Goal: Task Accomplishment & Management: Manage account settings

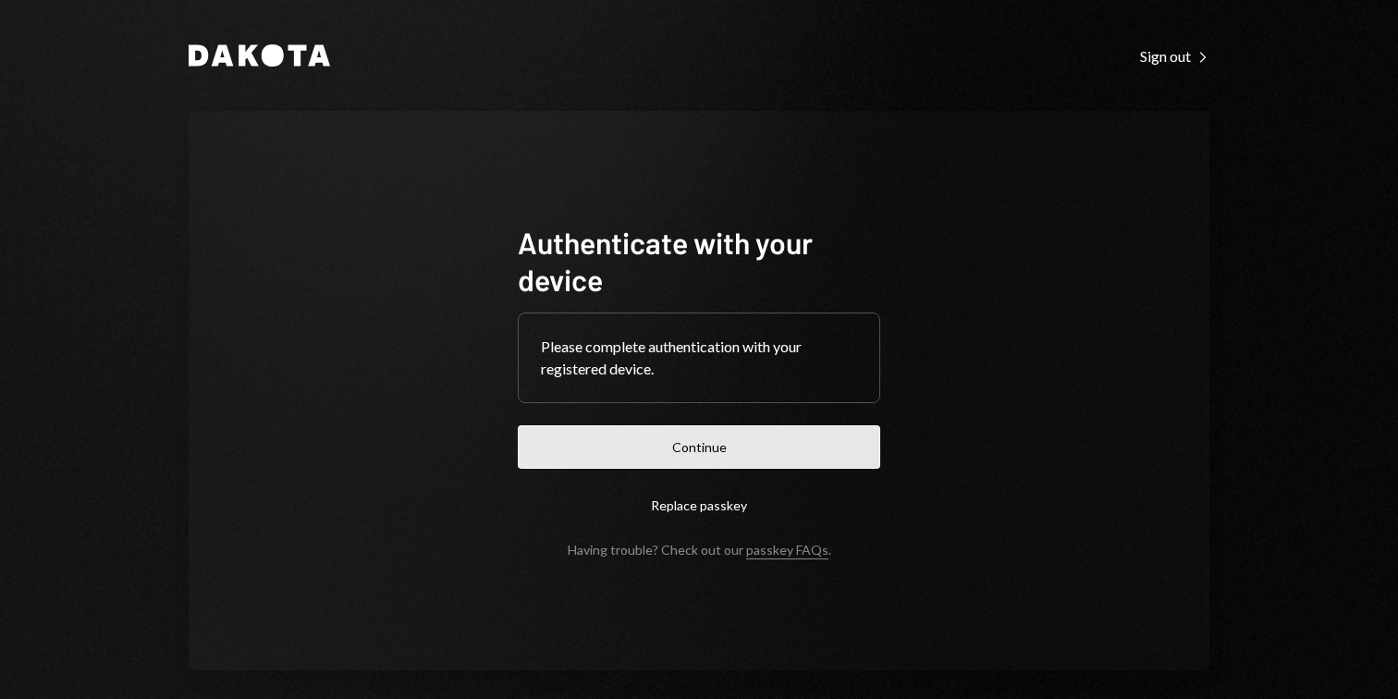
click at [681, 454] on button "Continue" at bounding box center [699, 446] width 362 height 43
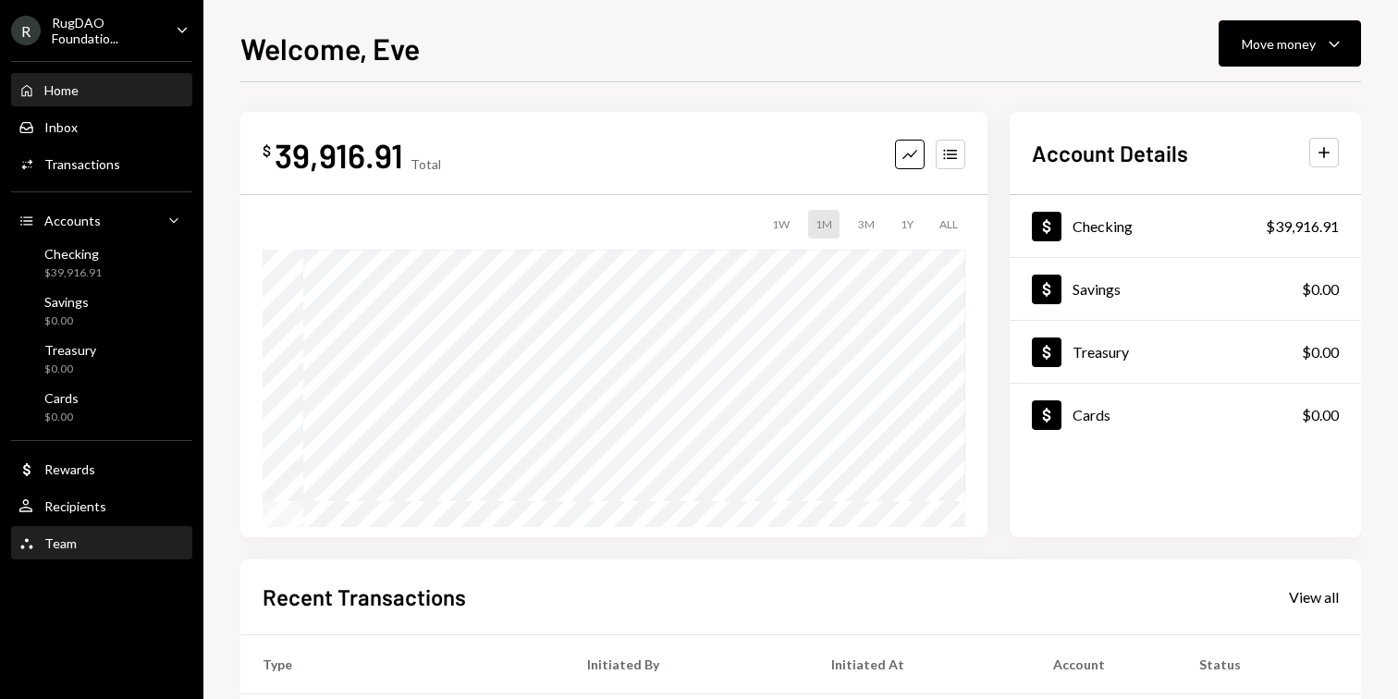
click at [56, 554] on div "Team Team" at bounding box center [101, 543] width 166 height 31
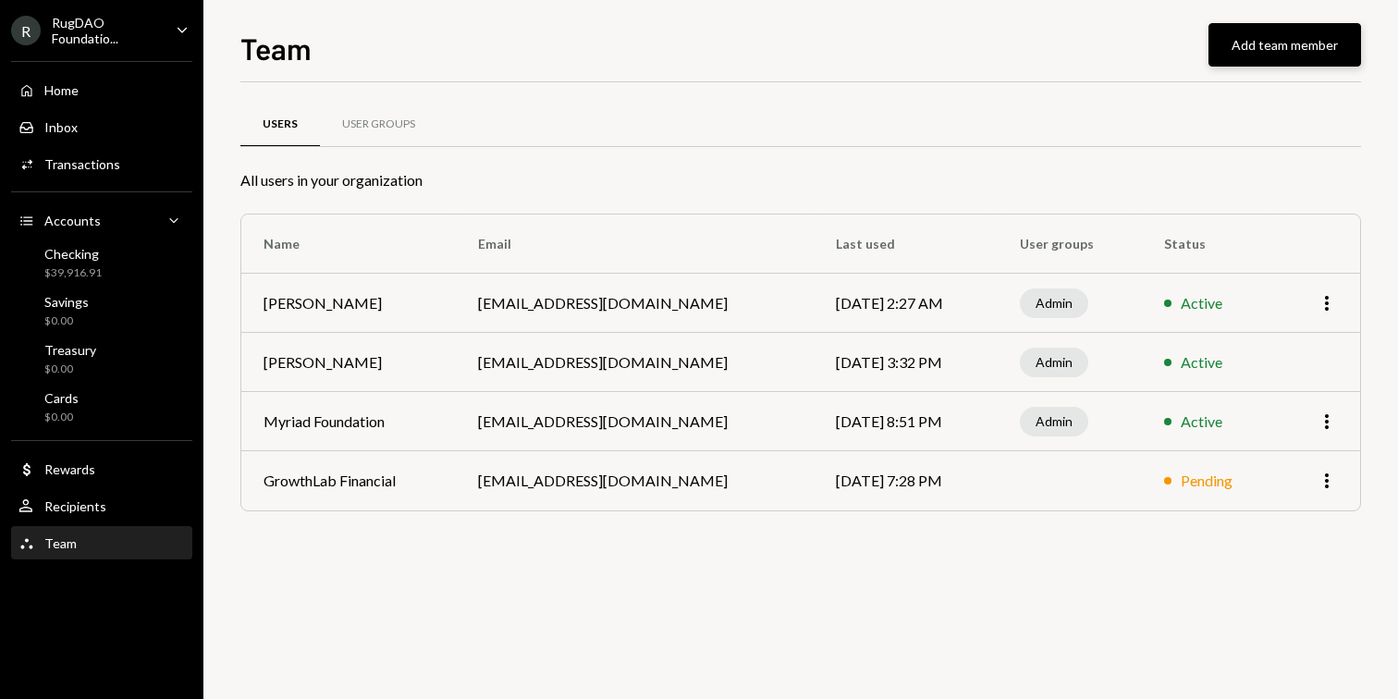
click at [1274, 51] on button "Add team member" at bounding box center [1284, 44] width 153 height 43
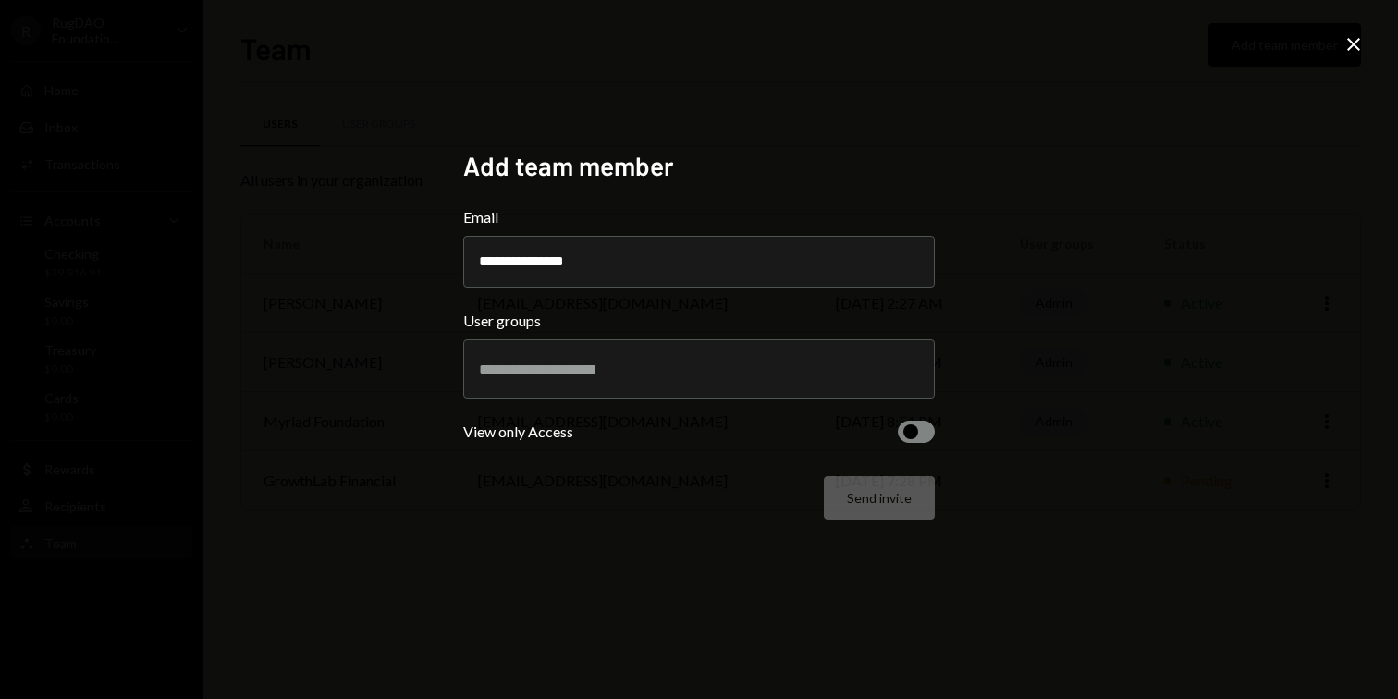
type input "**********"
click at [634, 373] on input "text" at bounding box center [699, 369] width 440 height 17
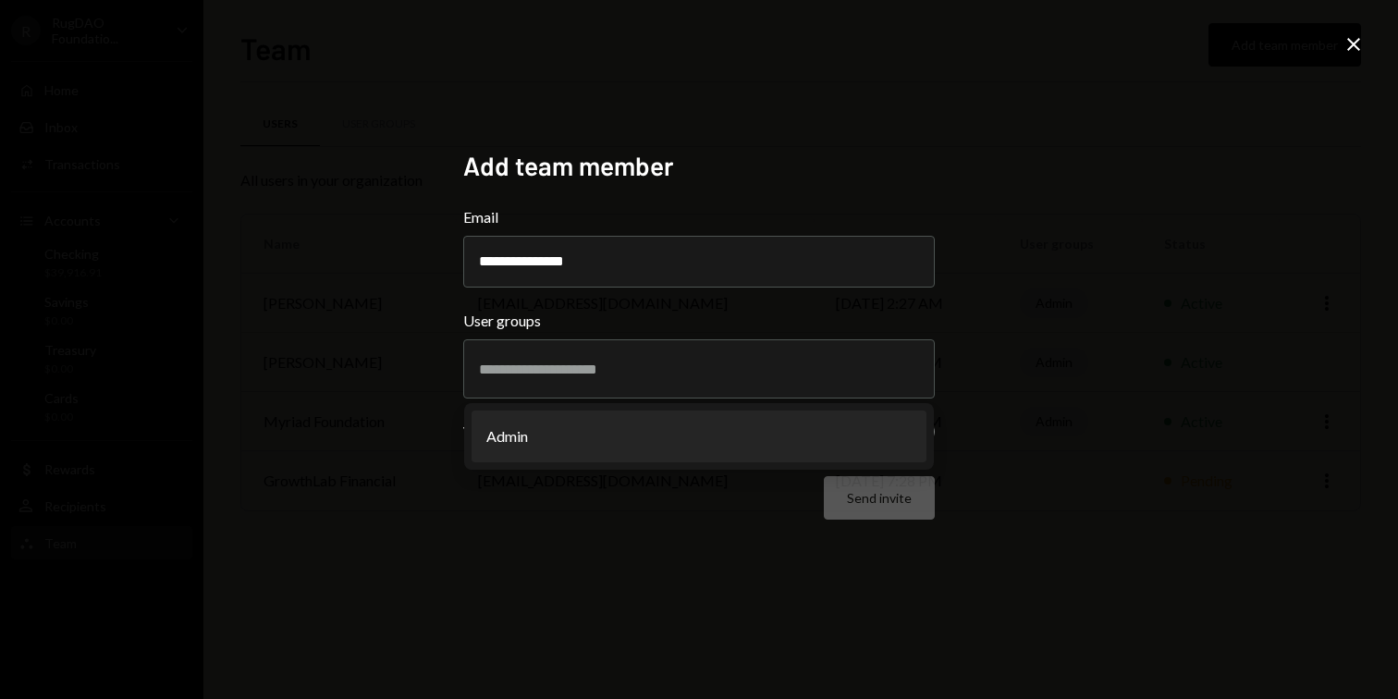
click at [587, 525] on div "**********" at bounding box center [698, 349] width 471 height 399
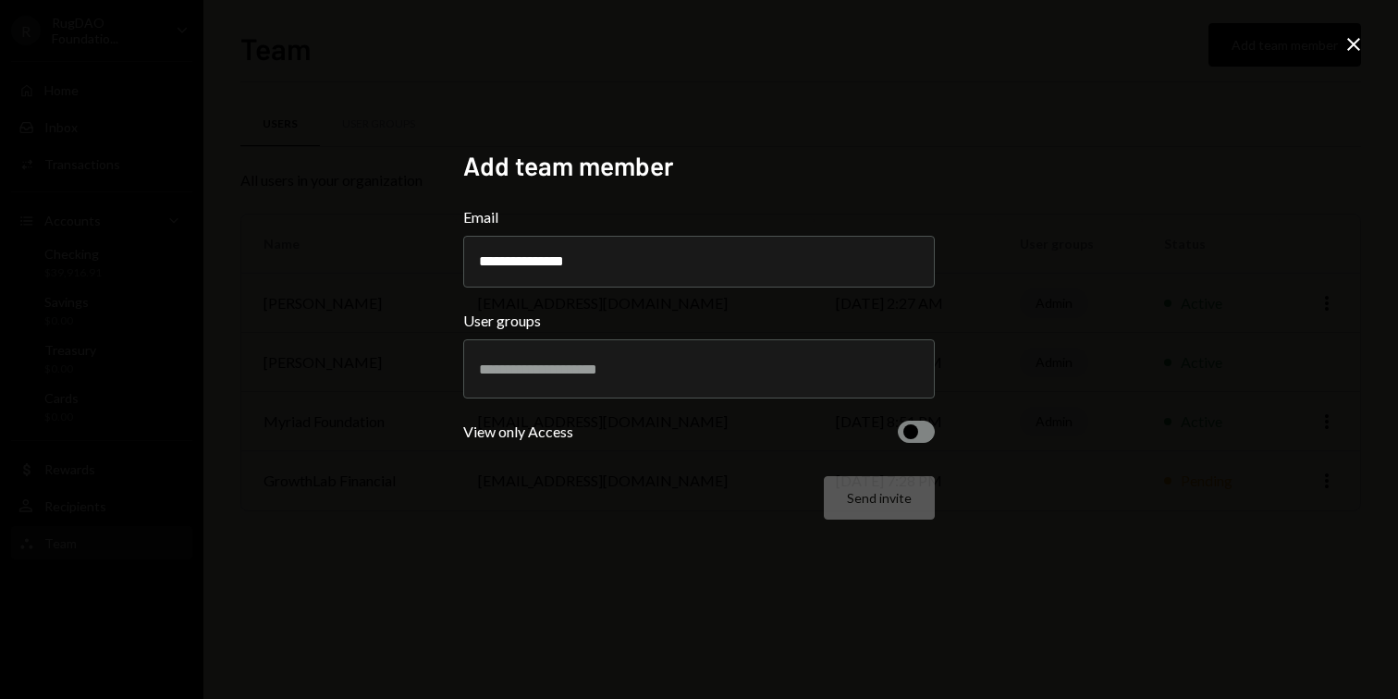
click at [876, 506] on div "Send invite" at bounding box center [698, 497] width 471 height 43
click at [684, 363] on input "text" at bounding box center [699, 369] width 440 height 17
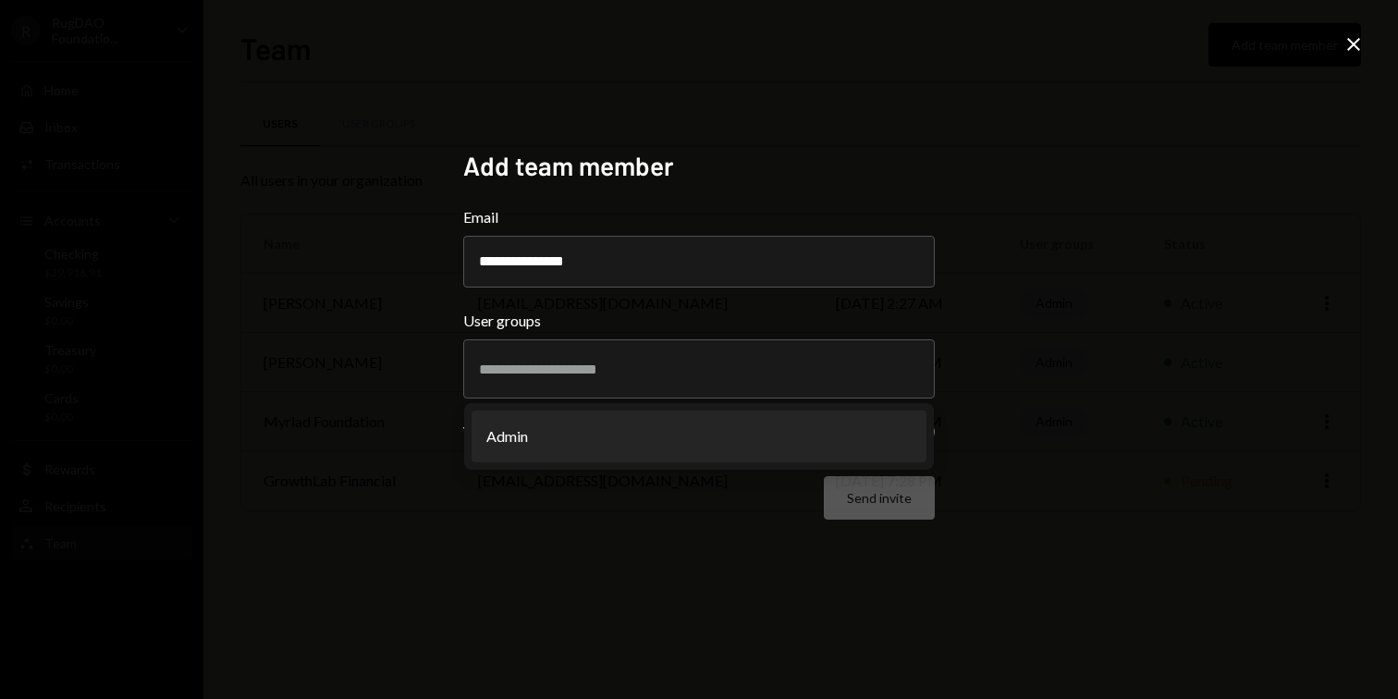
click at [957, 396] on div "**********" at bounding box center [699, 349] width 1398 height 699
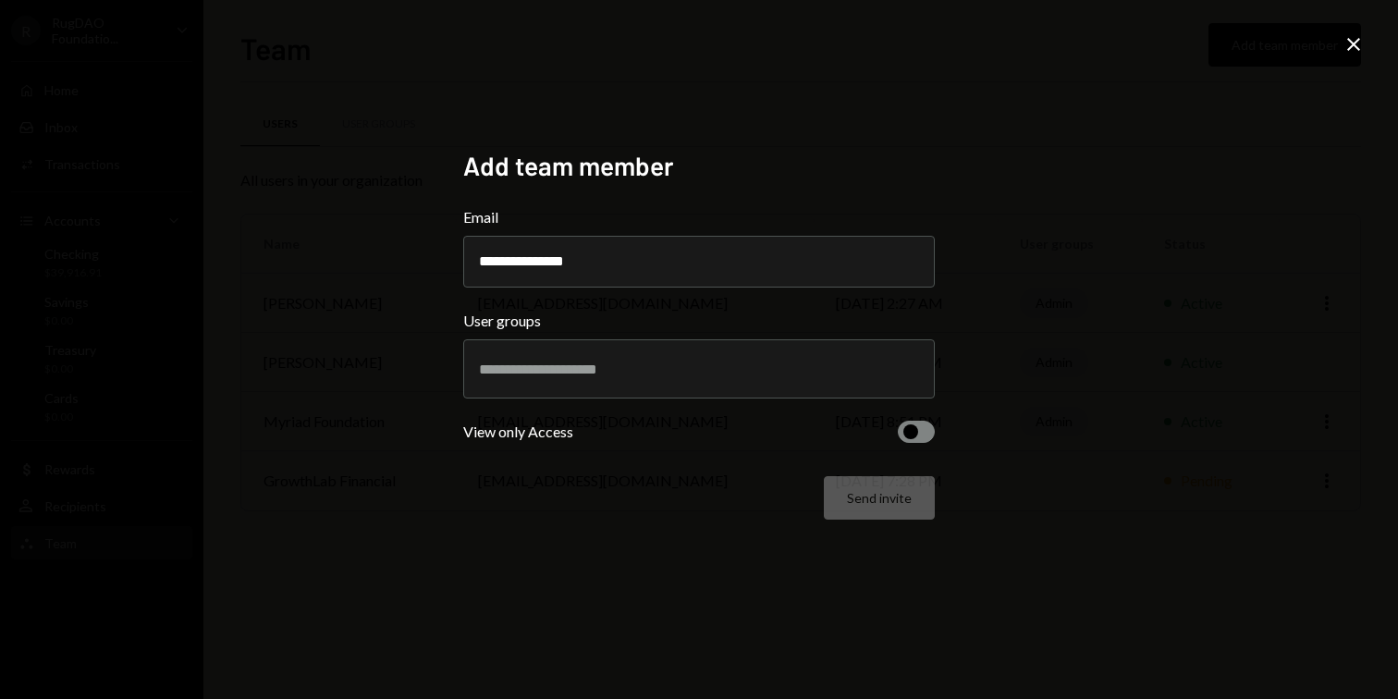
click at [935, 424] on div "**********" at bounding box center [699, 350] width 516 height 444
click at [924, 428] on button "button" at bounding box center [916, 432] width 37 height 22
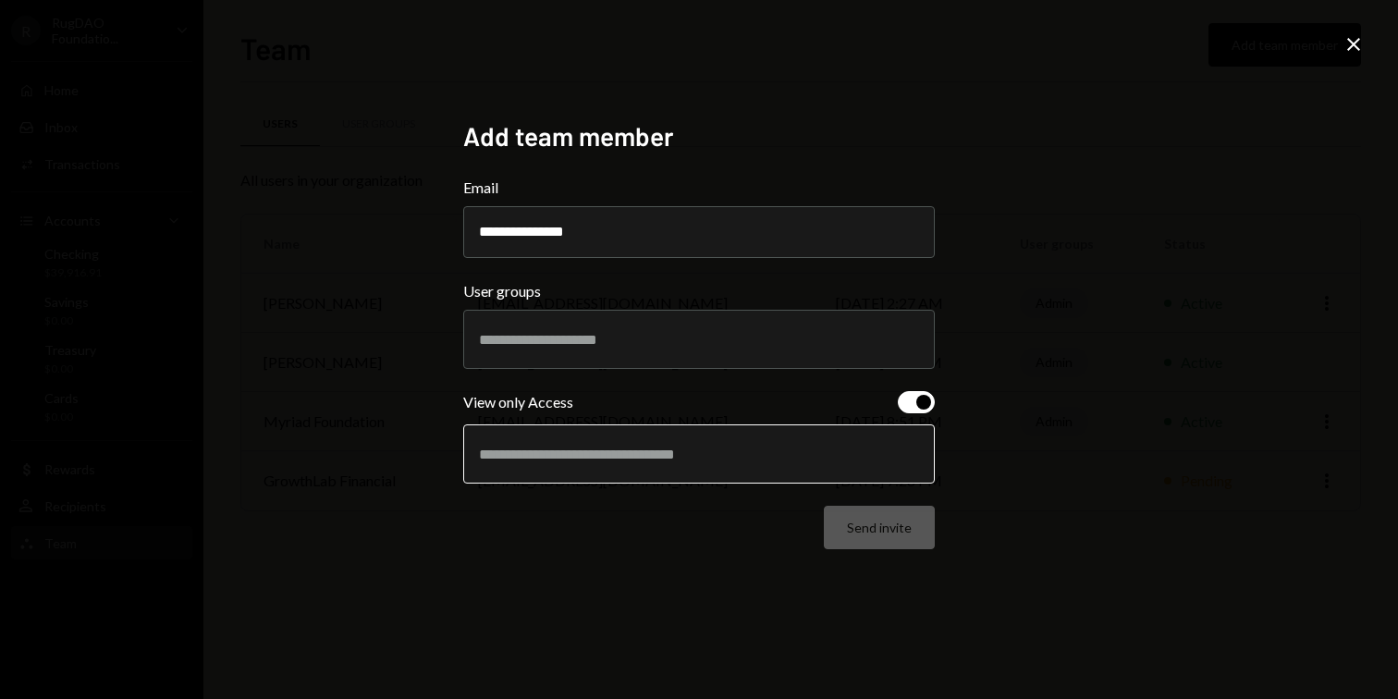
click at [753, 457] on input "text" at bounding box center [699, 454] width 440 height 17
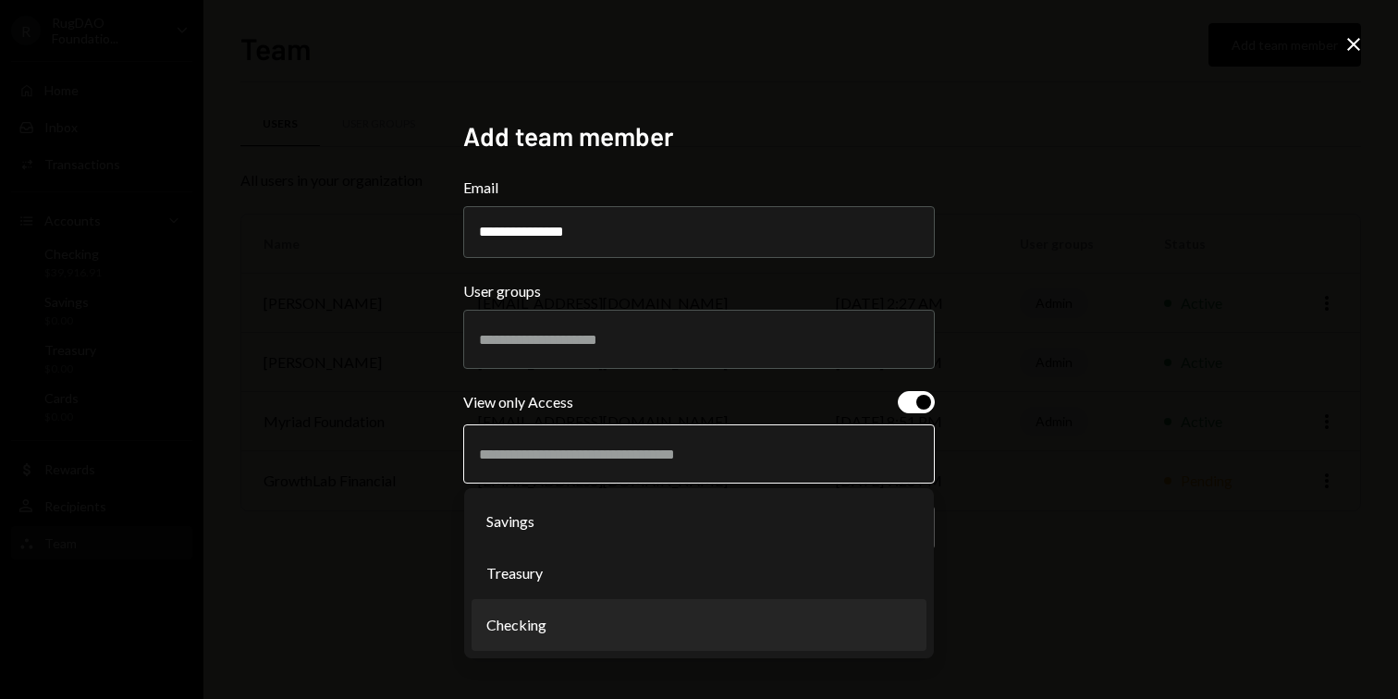
click at [668, 616] on li "Checking" at bounding box center [698, 625] width 455 height 52
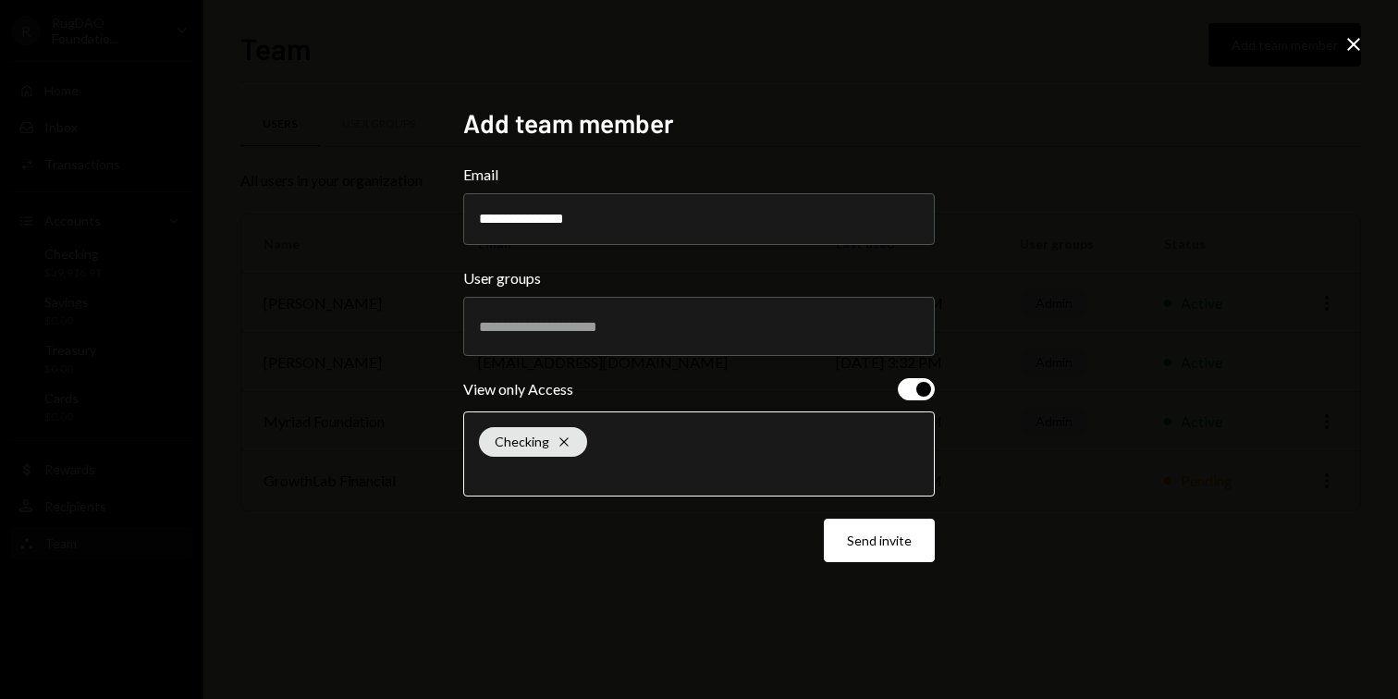
click at [809, 478] on input "text" at bounding box center [699, 472] width 440 height 17
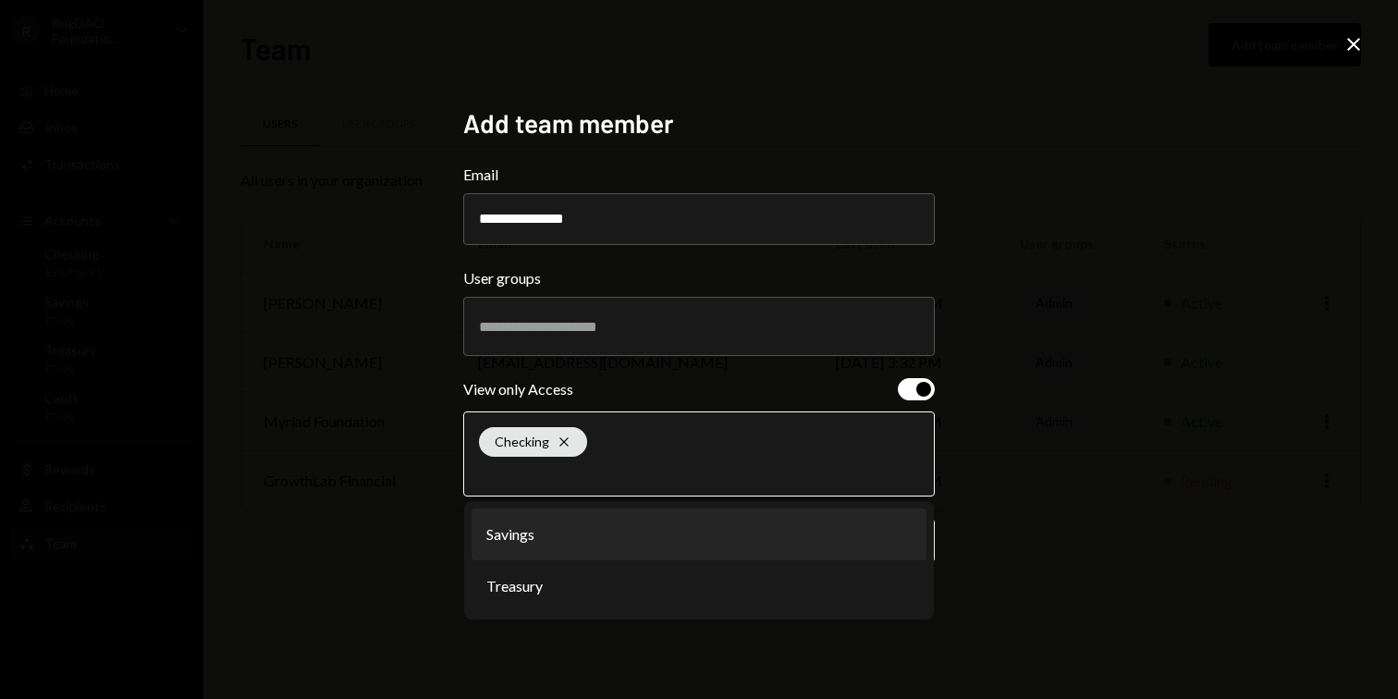
click at [748, 543] on li "Savings" at bounding box center [698, 534] width 455 height 52
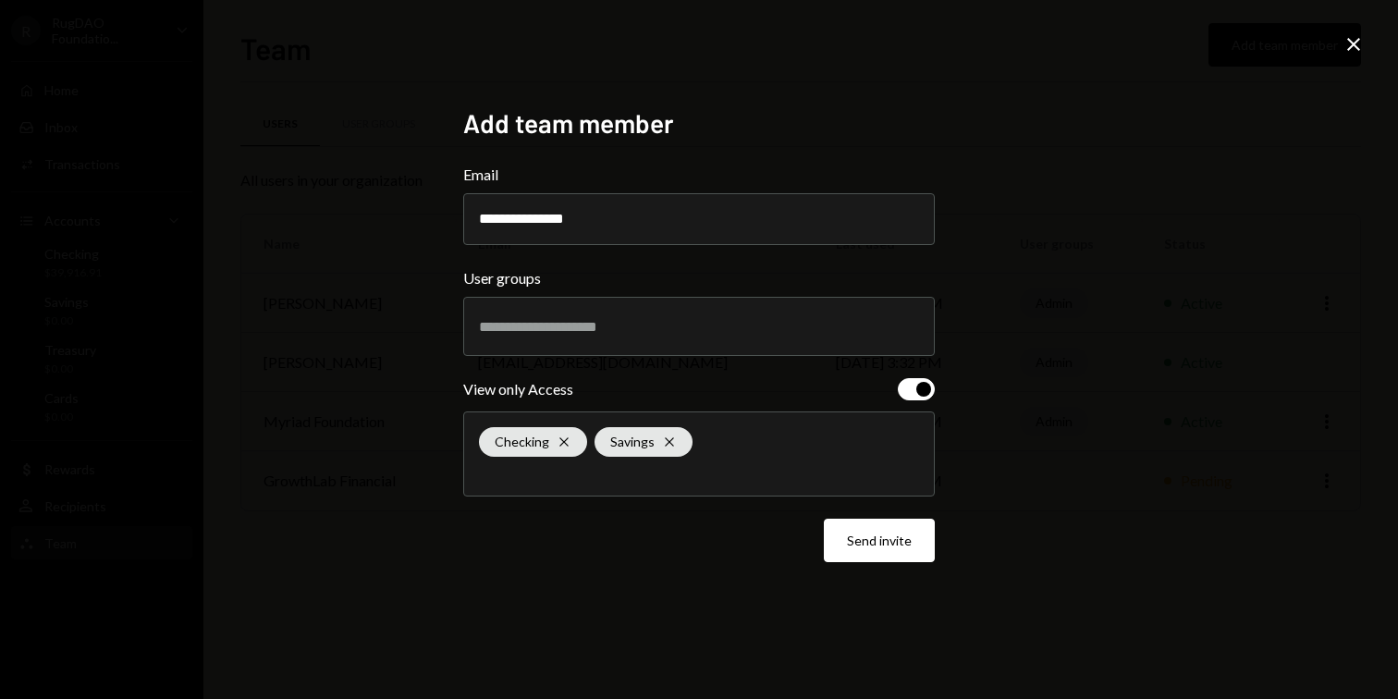
click at [820, 459] on div "Checking Cross Savings Cross" at bounding box center [699, 453] width 440 height 83
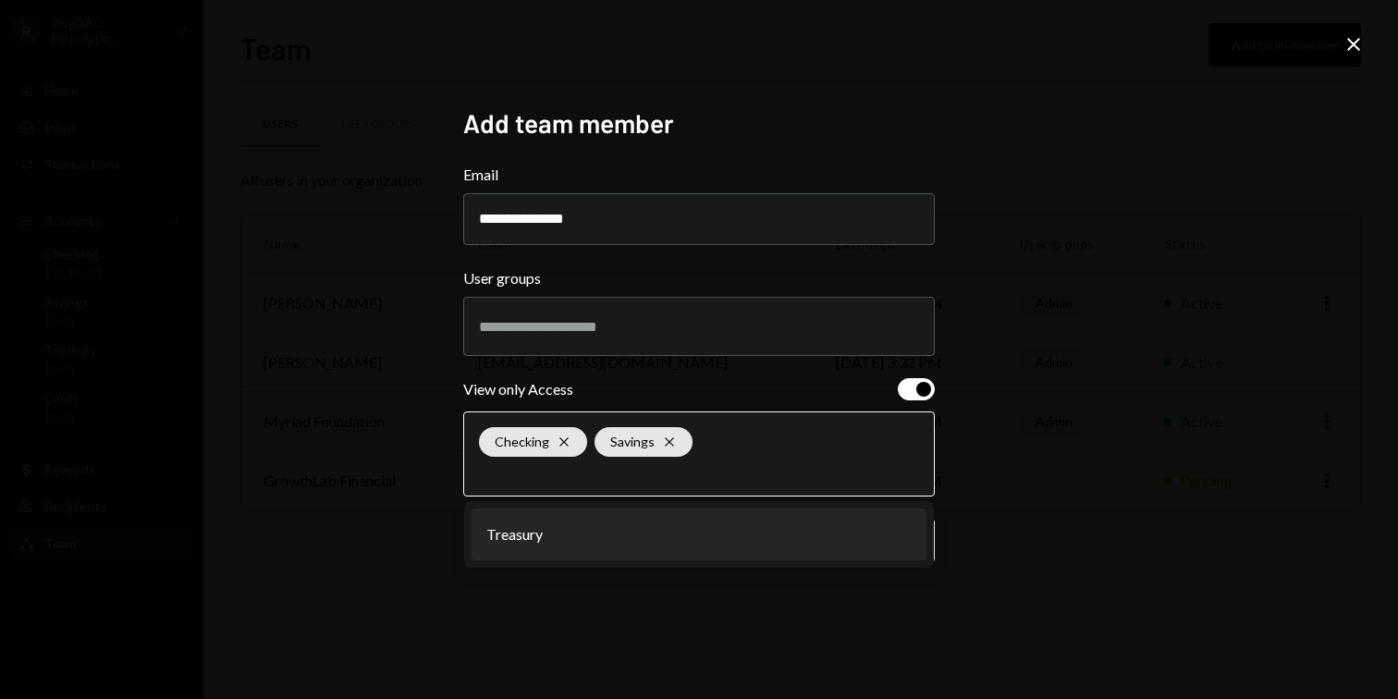
click at [765, 548] on li "Treasury" at bounding box center [698, 534] width 455 height 52
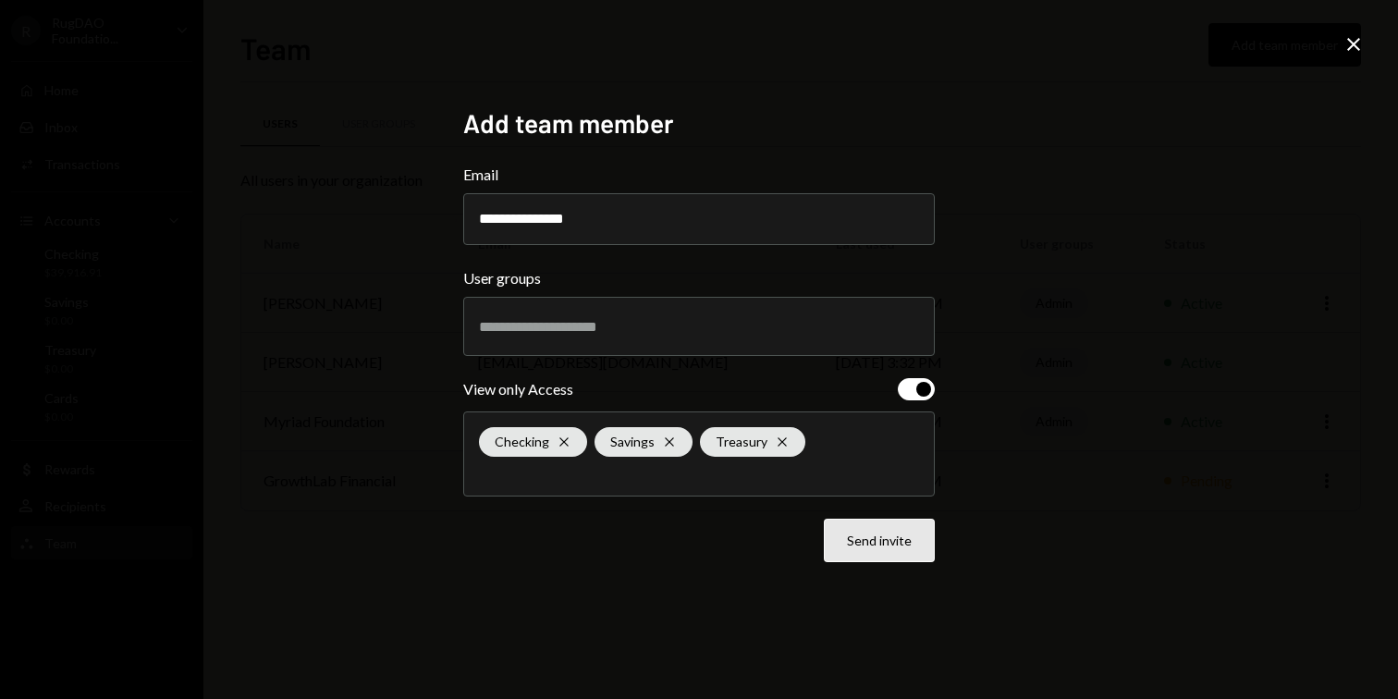
click at [888, 549] on button "Send invite" at bounding box center [879, 540] width 111 height 43
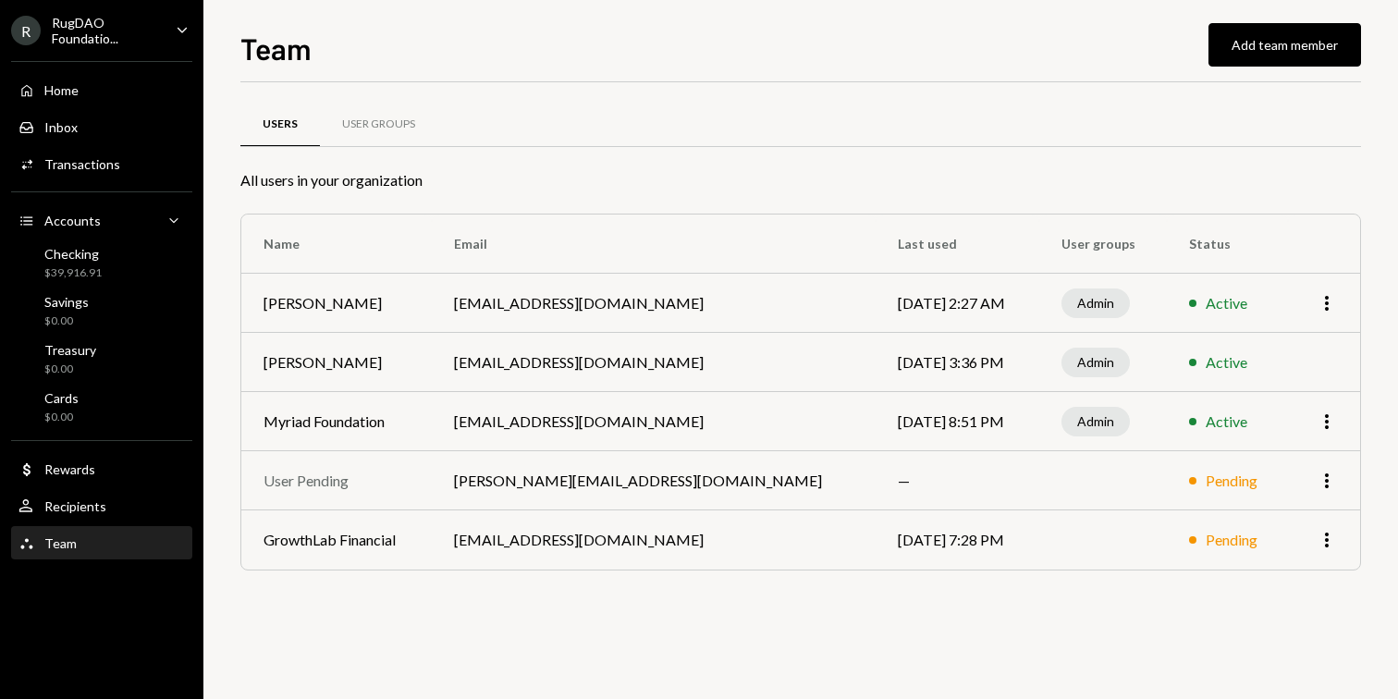
click at [114, 34] on div "RugDAO Foundatio..." at bounding box center [106, 30] width 109 height 31
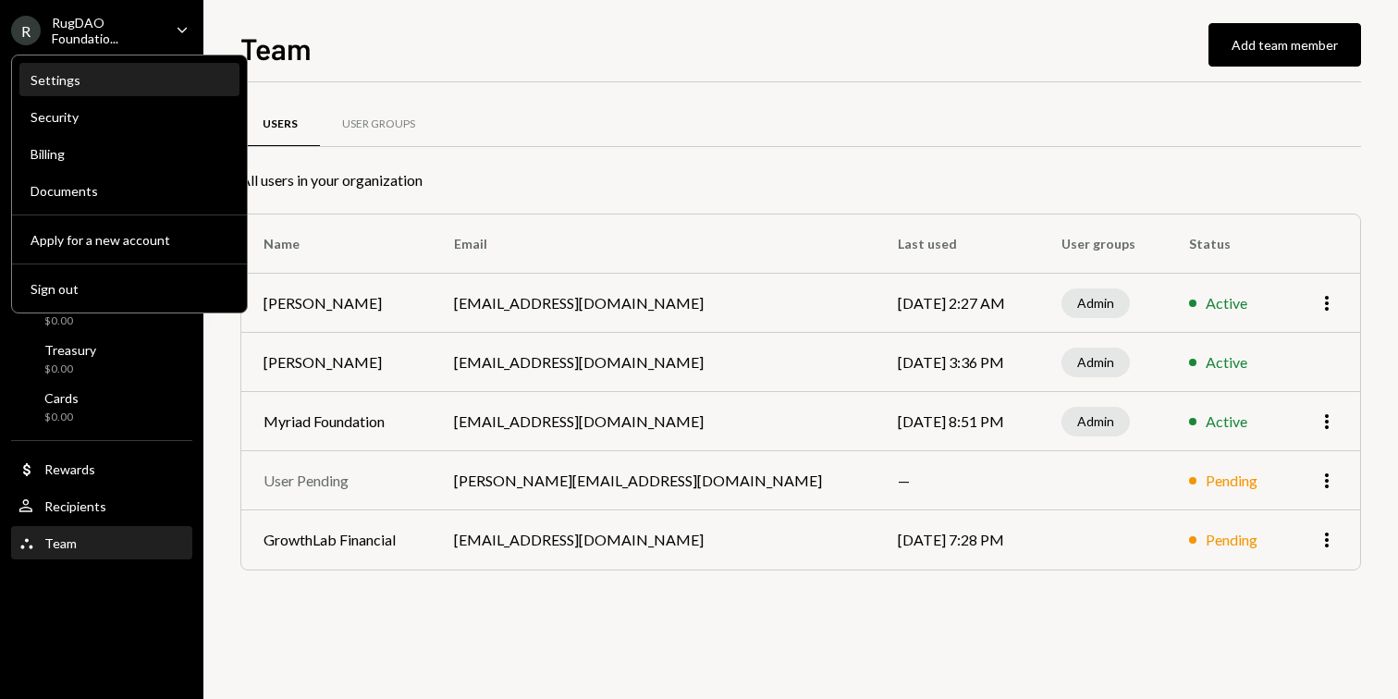
click at [78, 86] on div "Settings" at bounding box center [130, 80] width 198 height 16
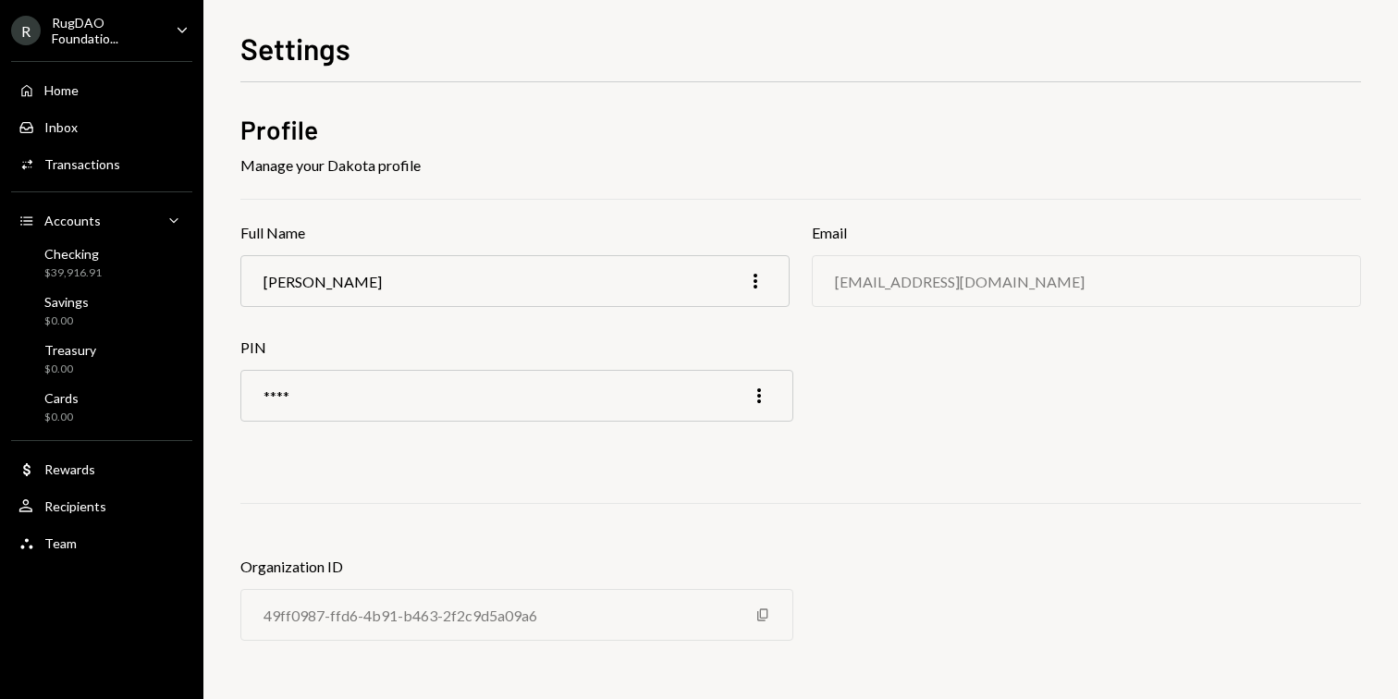
scroll to position [8, 0]
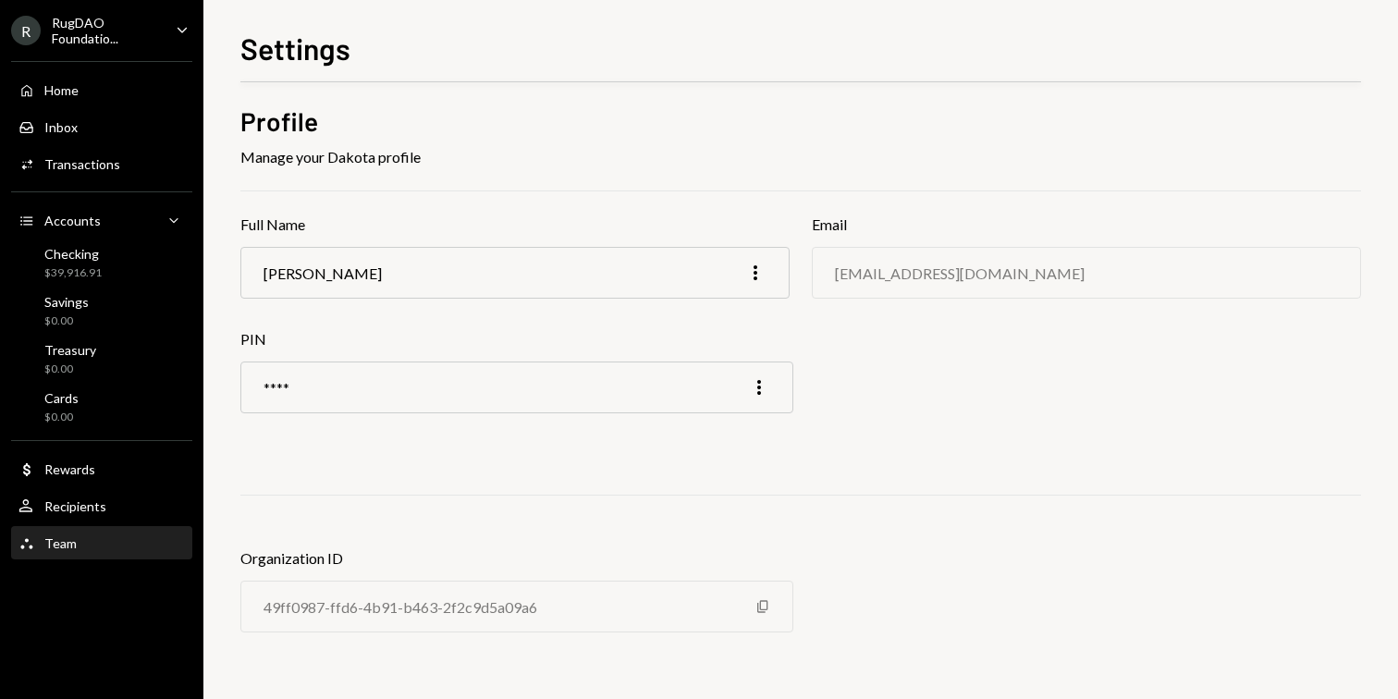
click at [60, 536] on div "Team" at bounding box center [60, 543] width 32 height 16
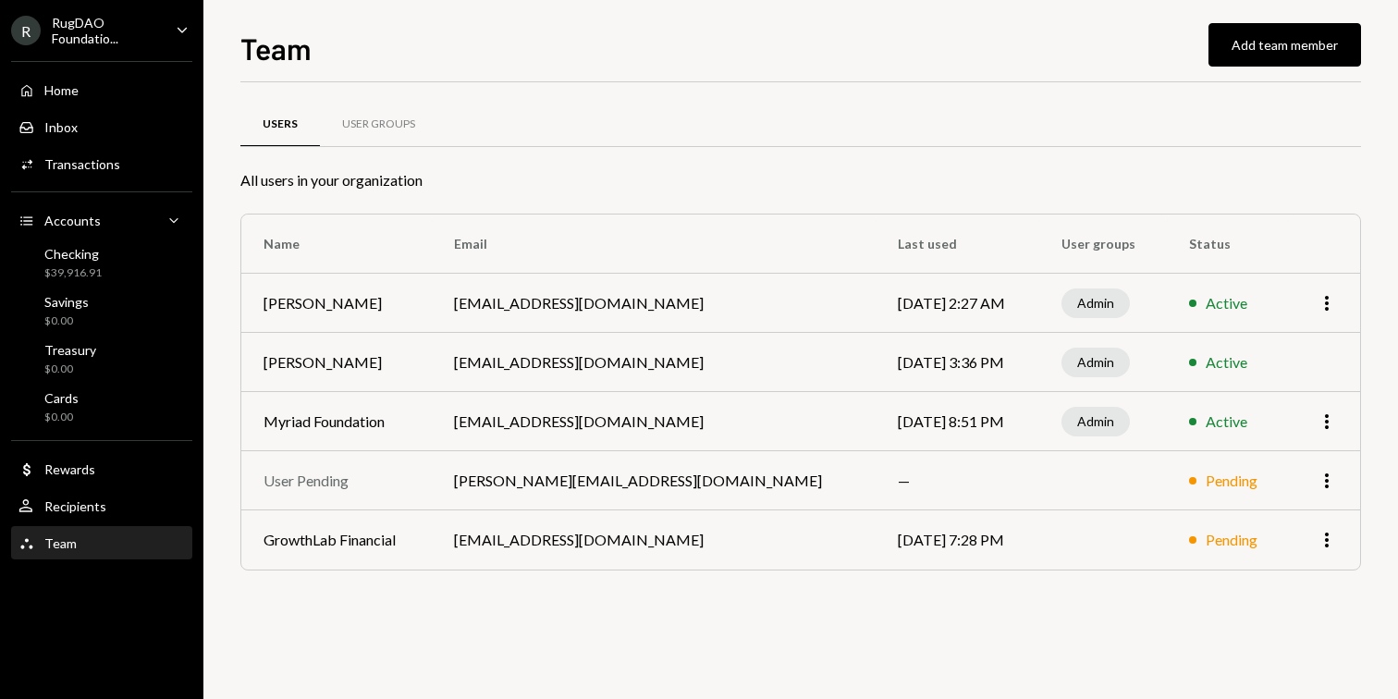
click at [997, 501] on td "—" at bounding box center [957, 480] width 164 height 59
click at [359, 128] on div "User Groups" at bounding box center [378, 124] width 73 height 16
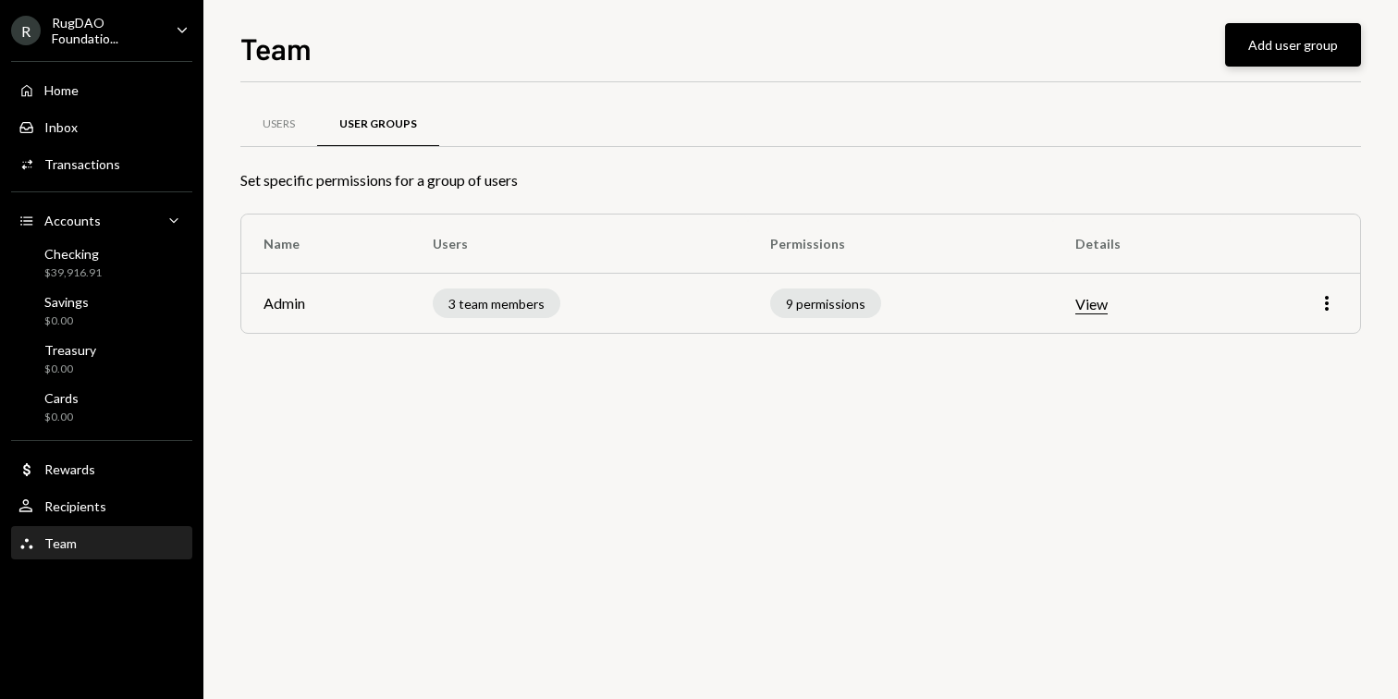
click at [1283, 48] on button "Add user group" at bounding box center [1293, 44] width 136 height 43
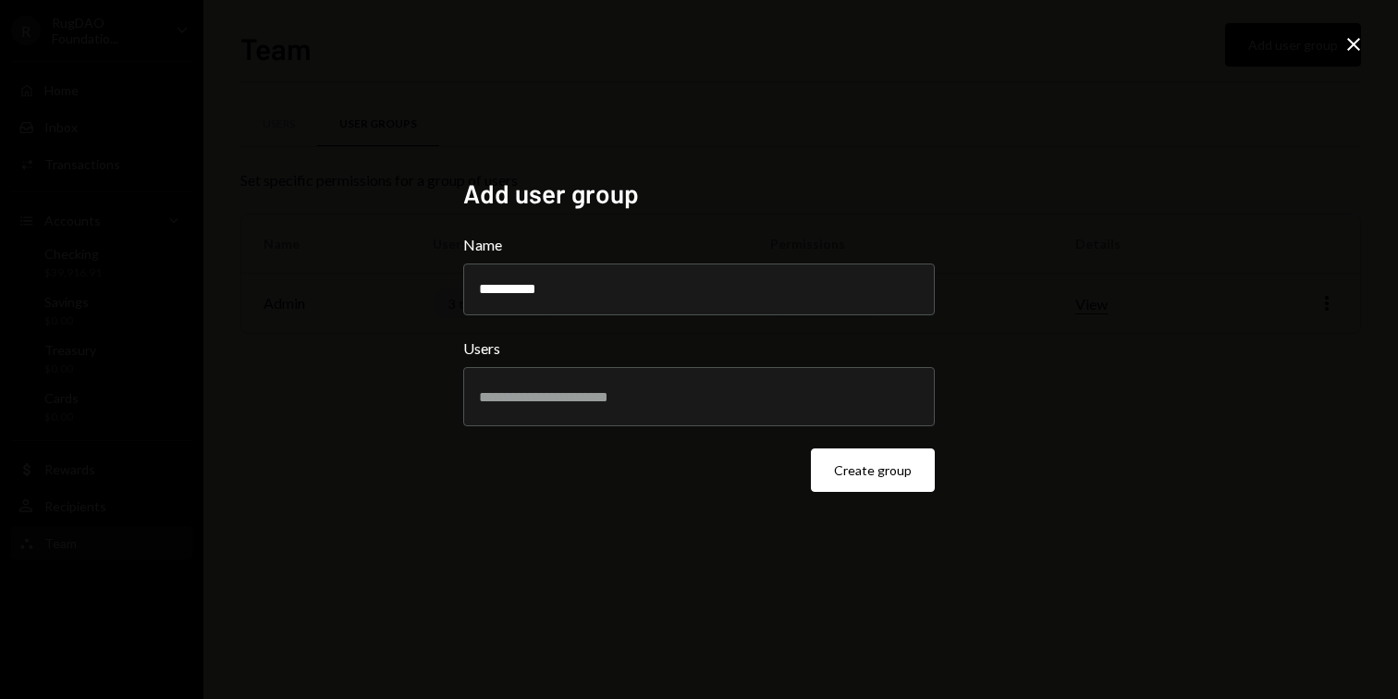
type input "**********"
click at [609, 392] on input "text" at bounding box center [699, 396] width 440 height 17
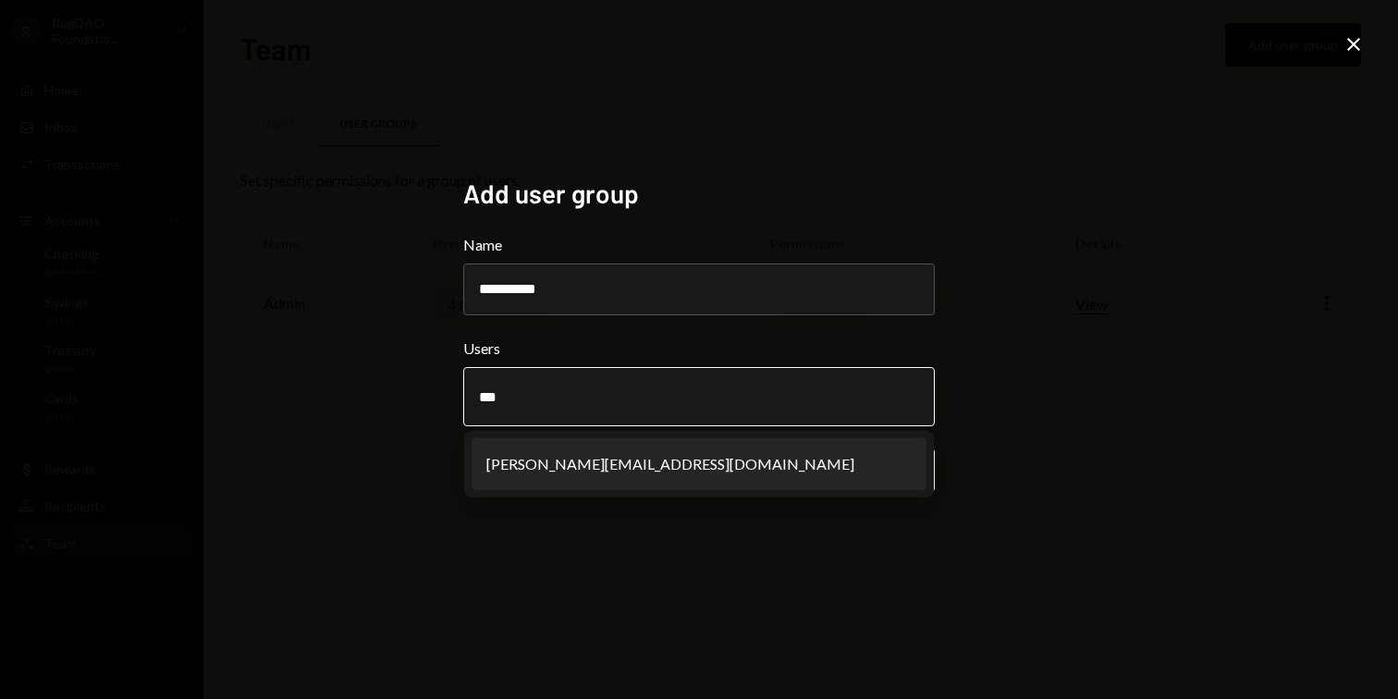
type input "***"
click at [594, 454] on li "[PERSON_NAME][EMAIL_ADDRESS][DOMAIN_NAME]" at bounding box center [698, 464] width 455 height 52
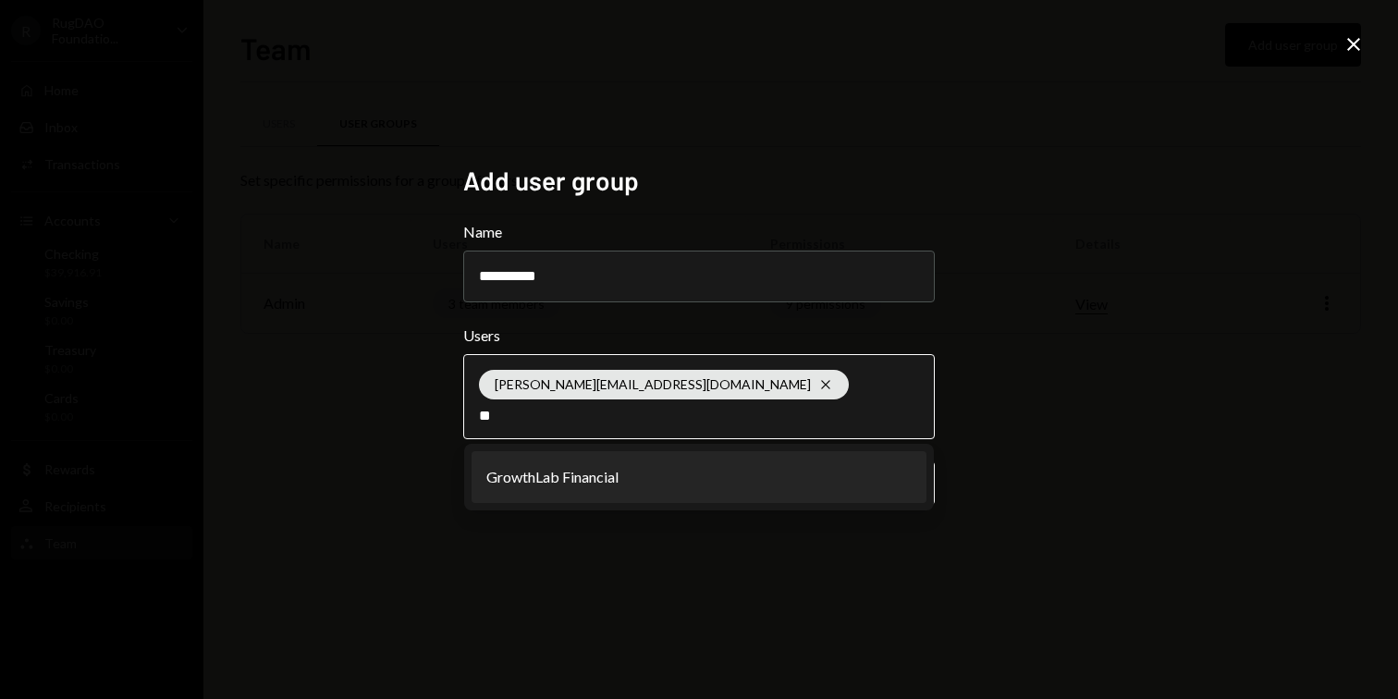
type input "**"
click at [585, 483] on li "GrowthLab Financial" at bounding box center [698, 477] width 455 height 52
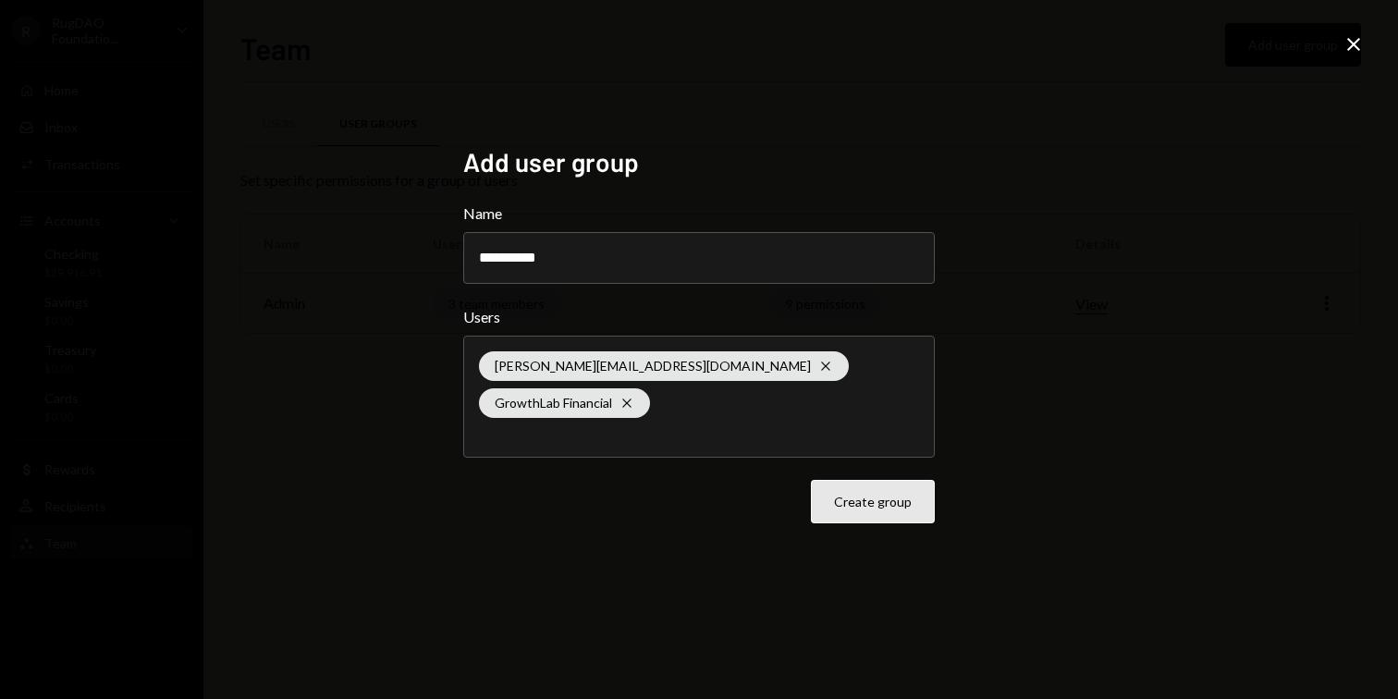
click at [855, 485] on button "Create group" at bounding box center [873, 501] width 124 height 43
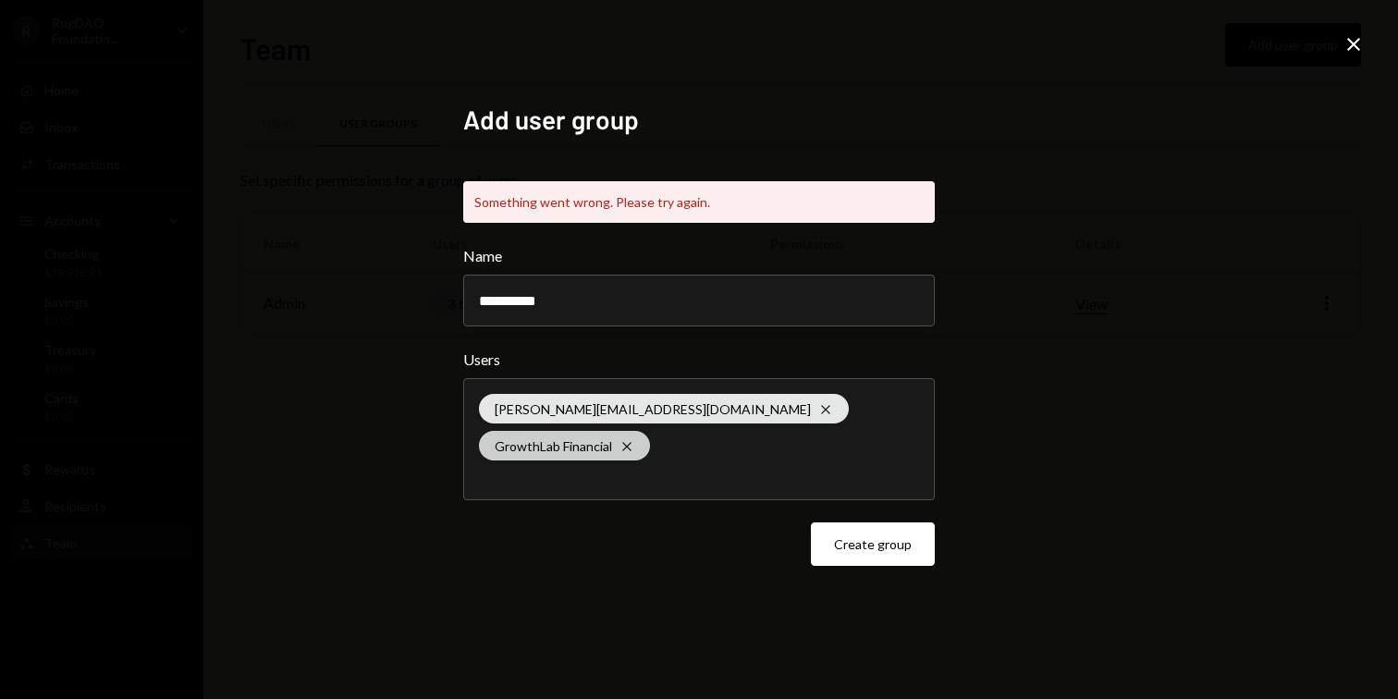
click at [630, 442] on icon at bounding box center [626, 446] width 8 height 8
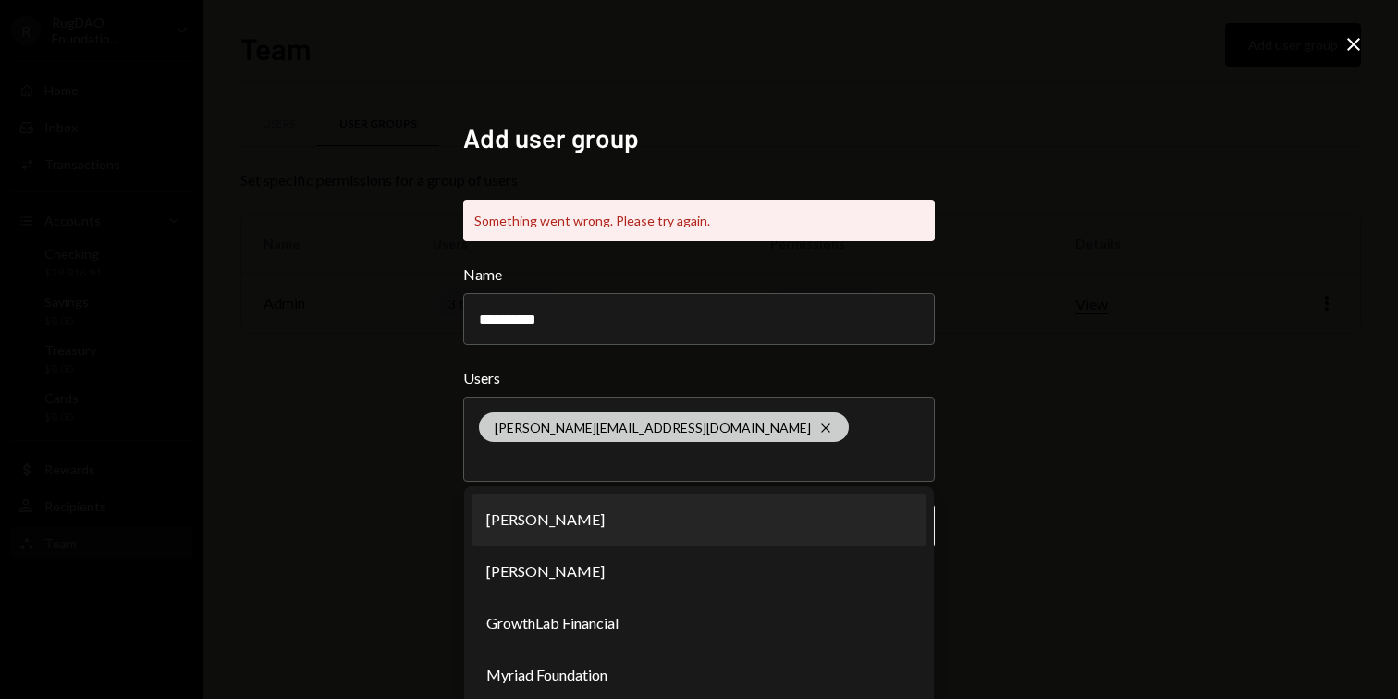
click at [595, 424] on div "[PERSON_NAME][EMAIL_ADDRESS][DOMAIN_NAME] Cross" at bounding box center [664, 427] width 370 height 30
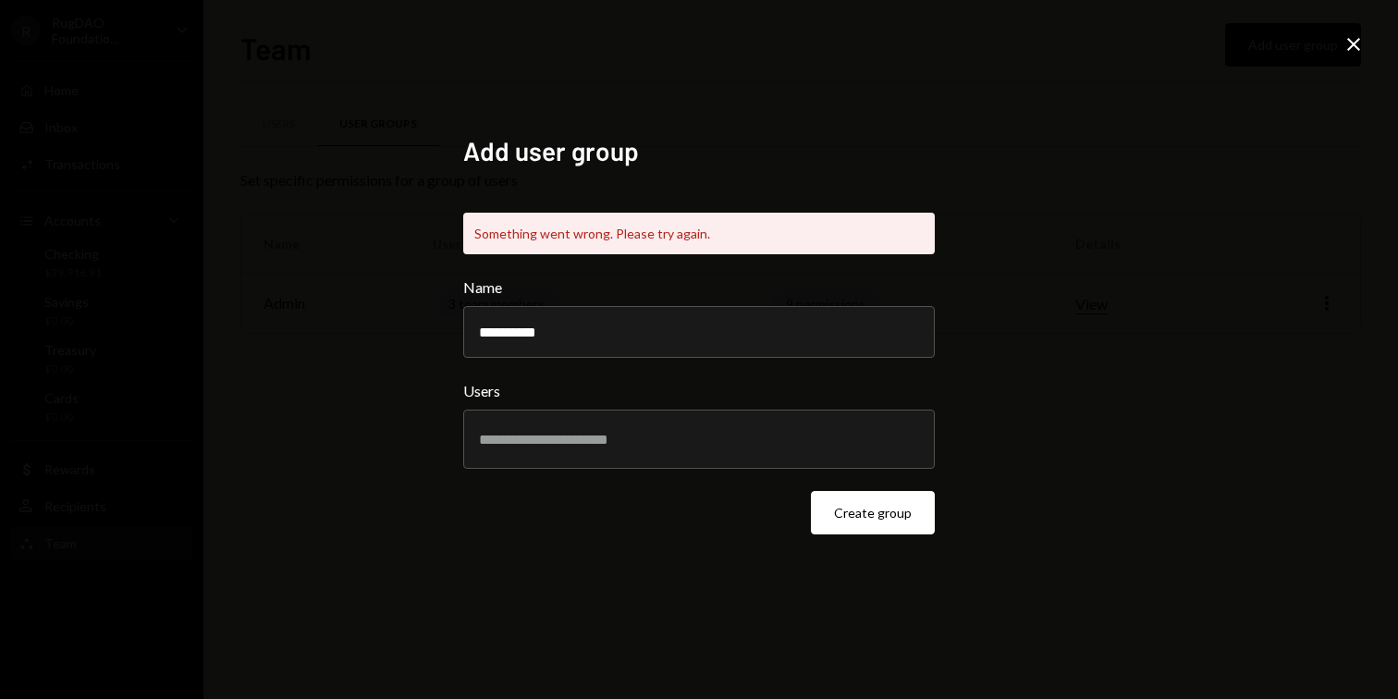
click at [1081, 550] on div "**********" at bounding box center [699, 349] width 1398 height 699
click at [885, 498] on button "Create group" at bounding box center [873, 512] width 124 height 43
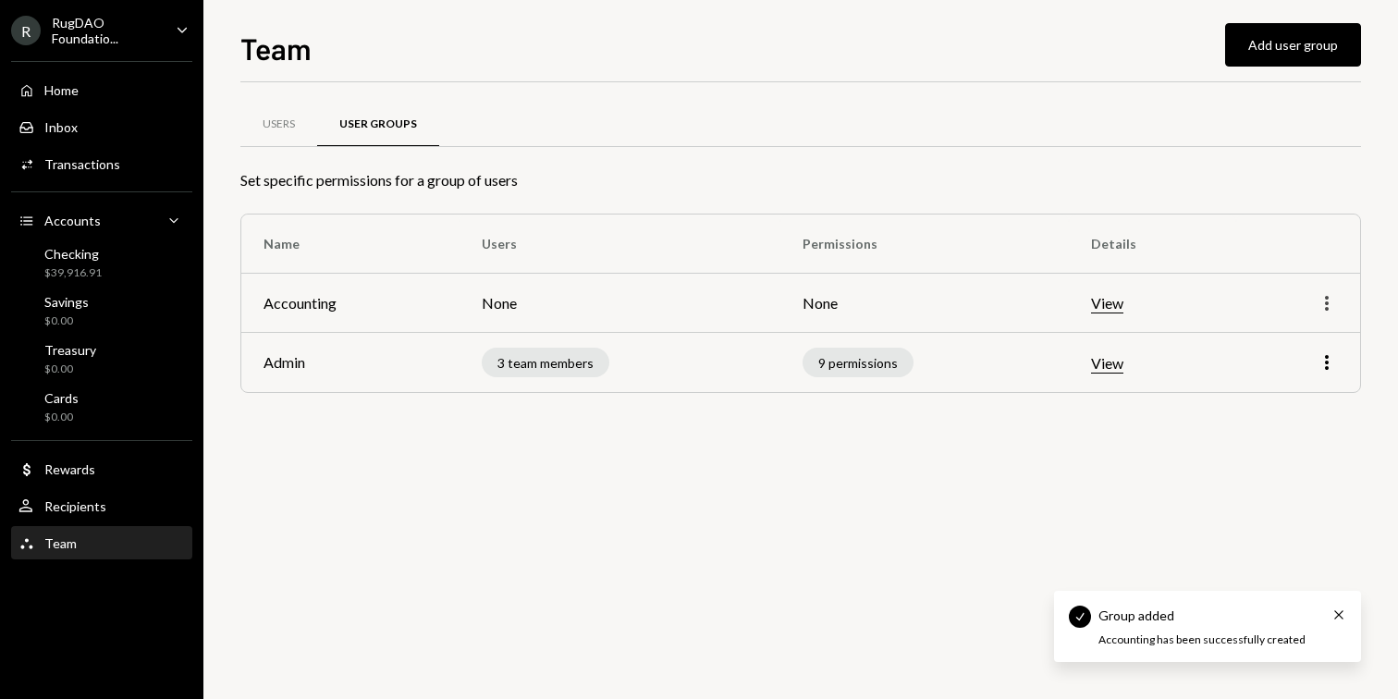
click at [1322, 301] on icon "More" at bounding box center [1327, 303] width 22 height 22
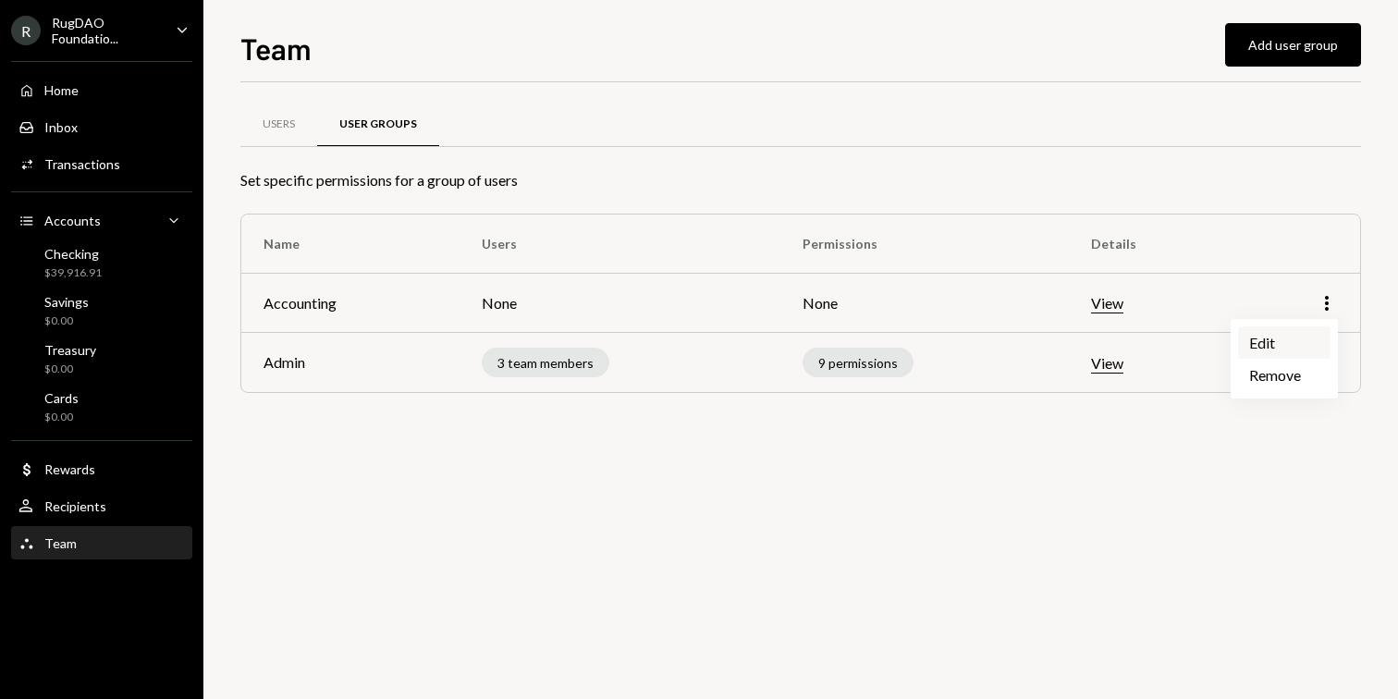
click at [1287, 337] on div "Edit" at bounding box center [1284, 342] width 92 height 32
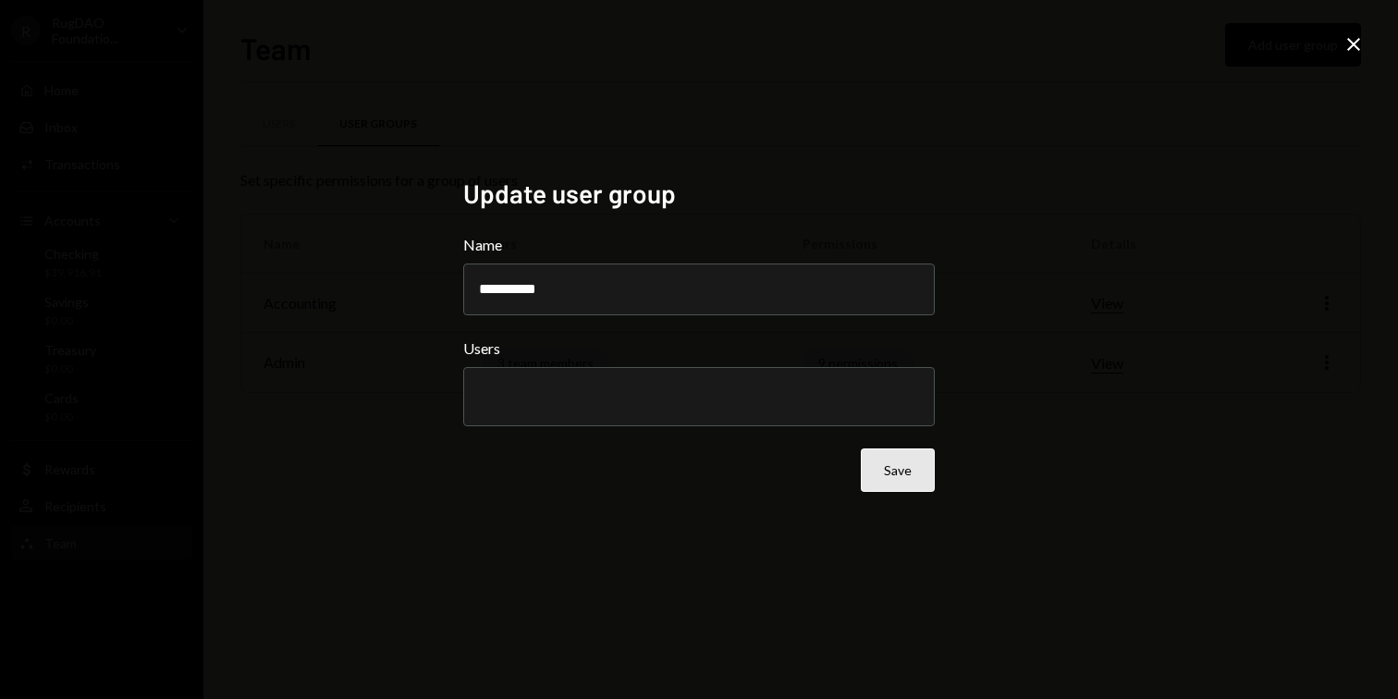
click at [920, 474] on button "Save" at bounding box center [898, 469] width 74 height 43
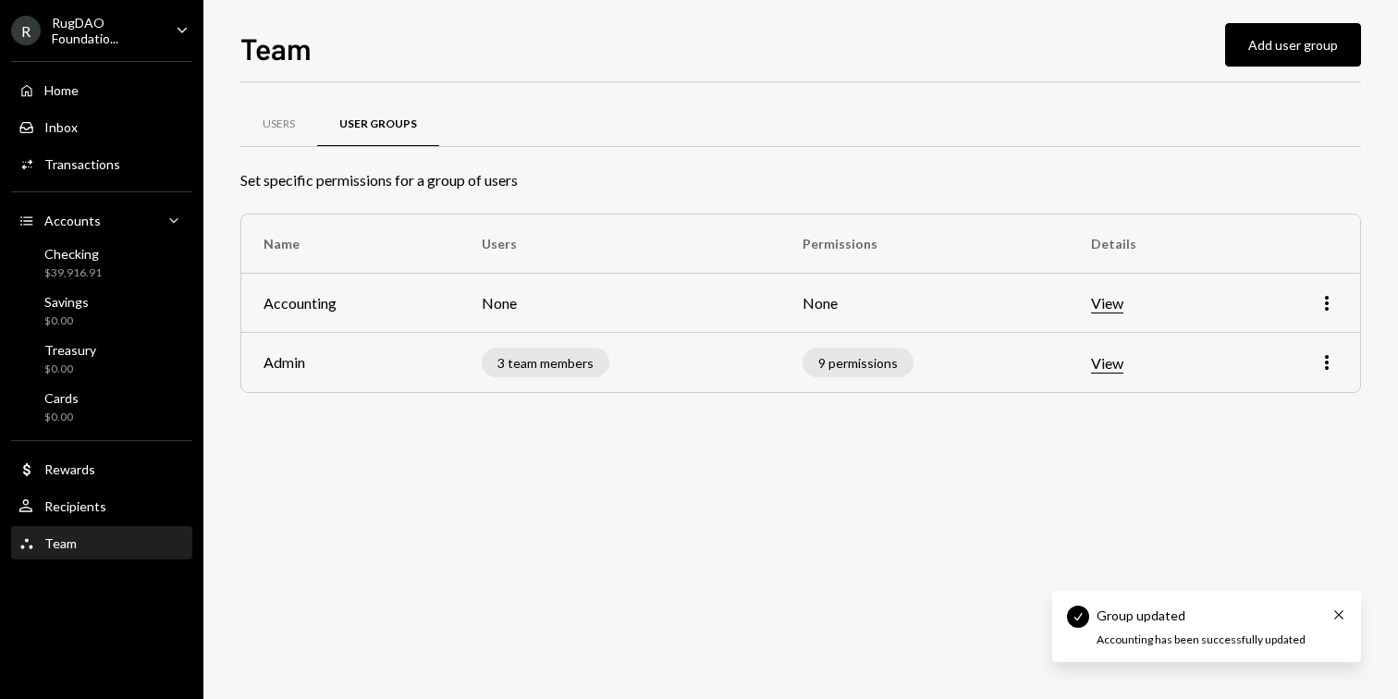
click at [832, 302] on td "None" at bounding box center [924, 303] width 289 height 59
click at [1106, 297] on button "View" at bounding box center [1107, 303] width 32 height 19
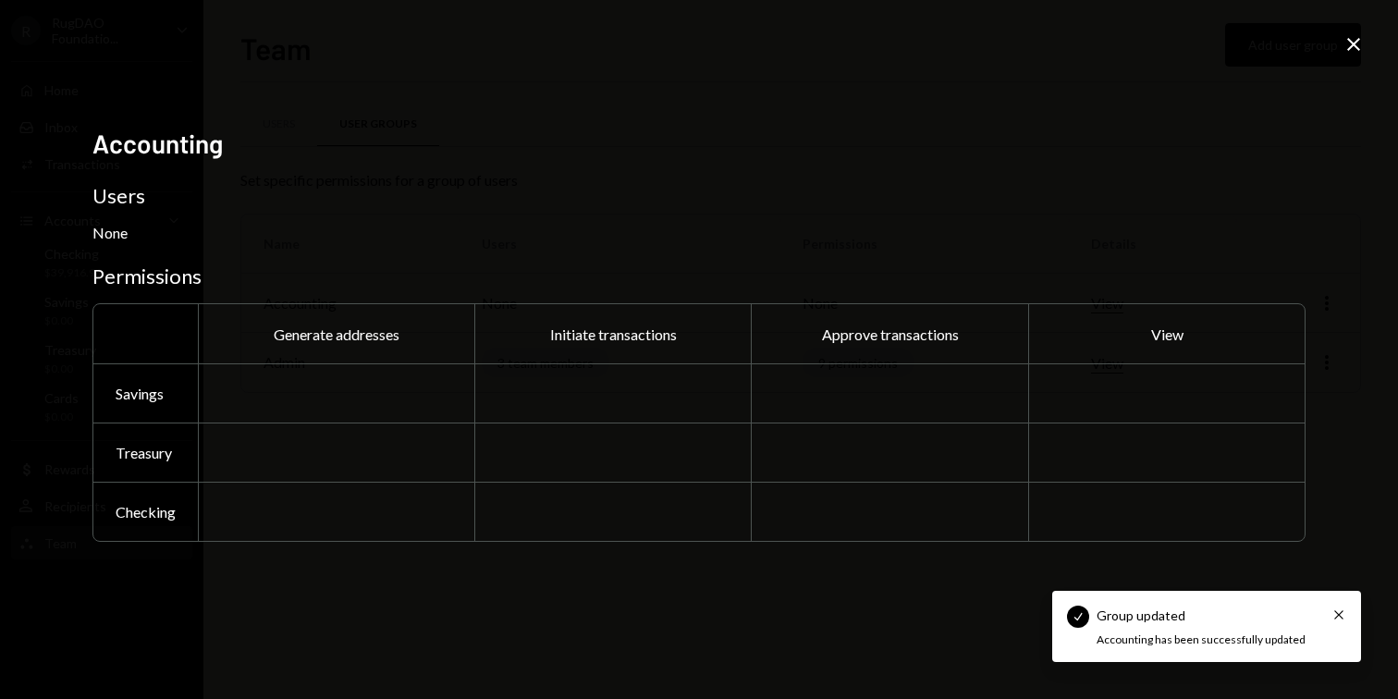
click at [584, 385] on div at bounding box center [612, 392] width 276 height 59
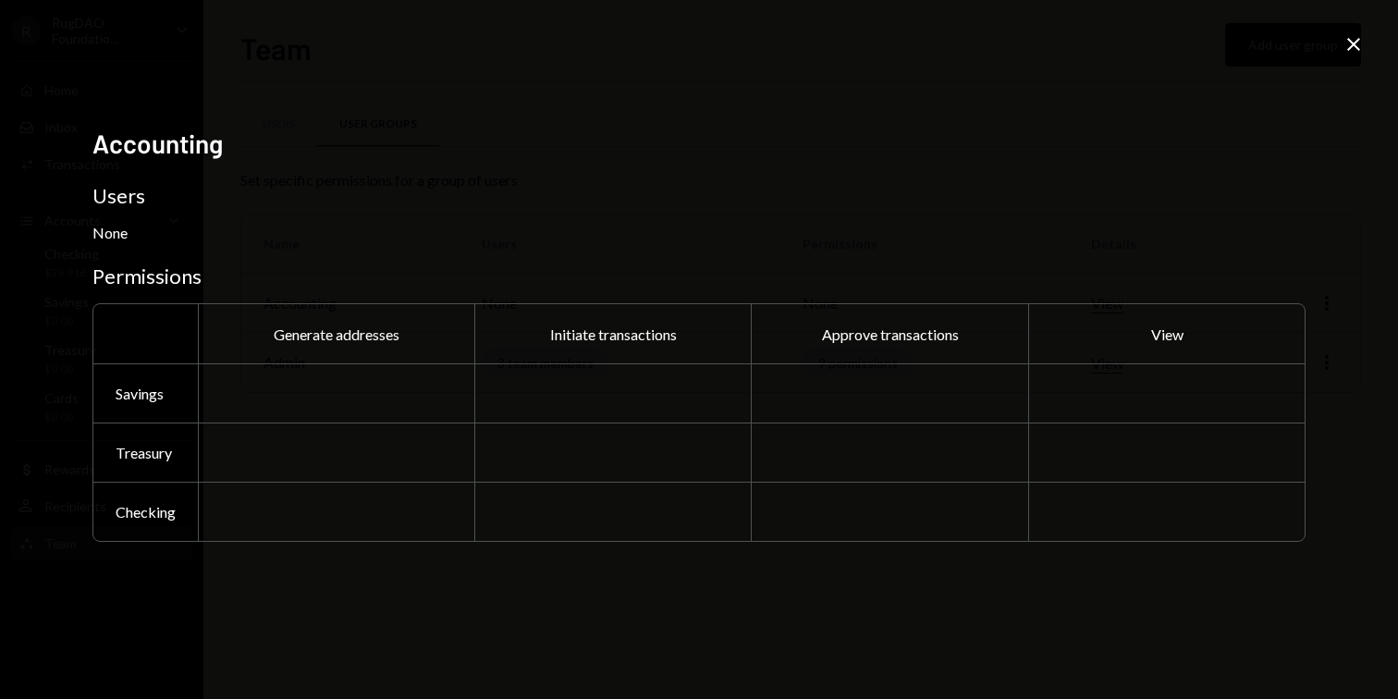
click at [256, 365] on div at bounding box center [336, 392] width 276 height 59
click at [323, 378] on div at bounding box center [336, 392] width 276 height 59
click at [328, 378] on div at bounding box center [336, 392] width 276 height 59
click at [493, 401] on div at bounding box center [612, 392] width 276 height 59
click at [1347, 48] on icon at bounding box center [1353, 44] width 13 height 13
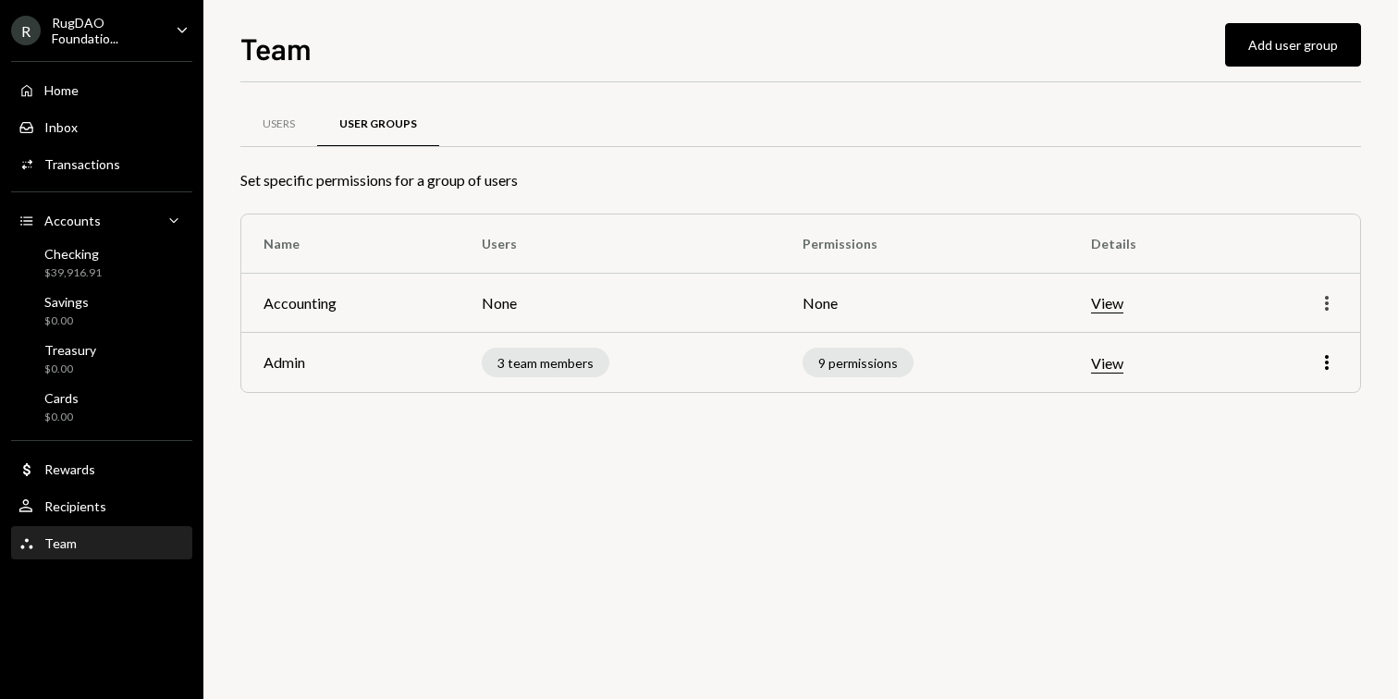
click at [1327, 308] on icon "button" at bounding box center [1327, 303] width 4 height 15
click at [850, 364] on div "9 permissions" at bounding box center [857, 363] width 111 height 30
click at [1312, 304] on div "More" at bounding box center [1298, 303] width 80 height 22
click at [1326, 303] on icon "button" at bounding box center [1327, 303] width 4 height 15
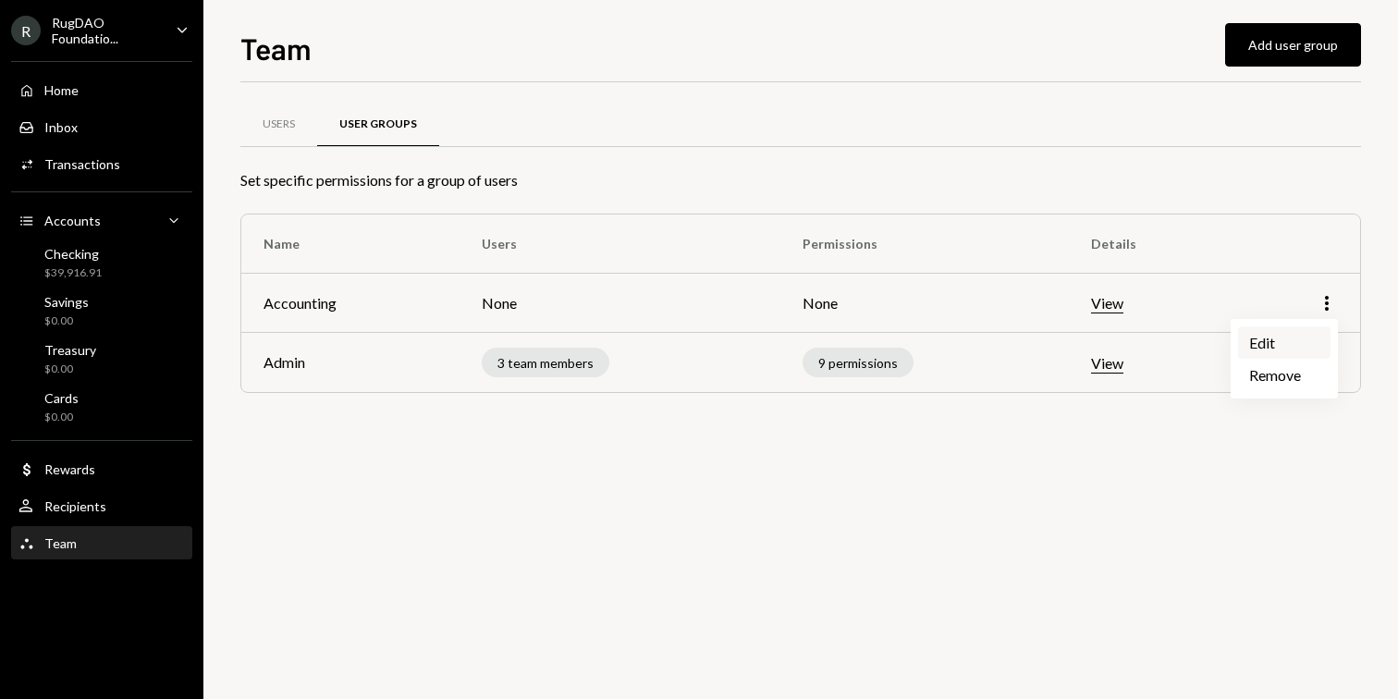
click at [1246, 345] on div "Edit" at bounding box center [1284, 342] width 92 height 32
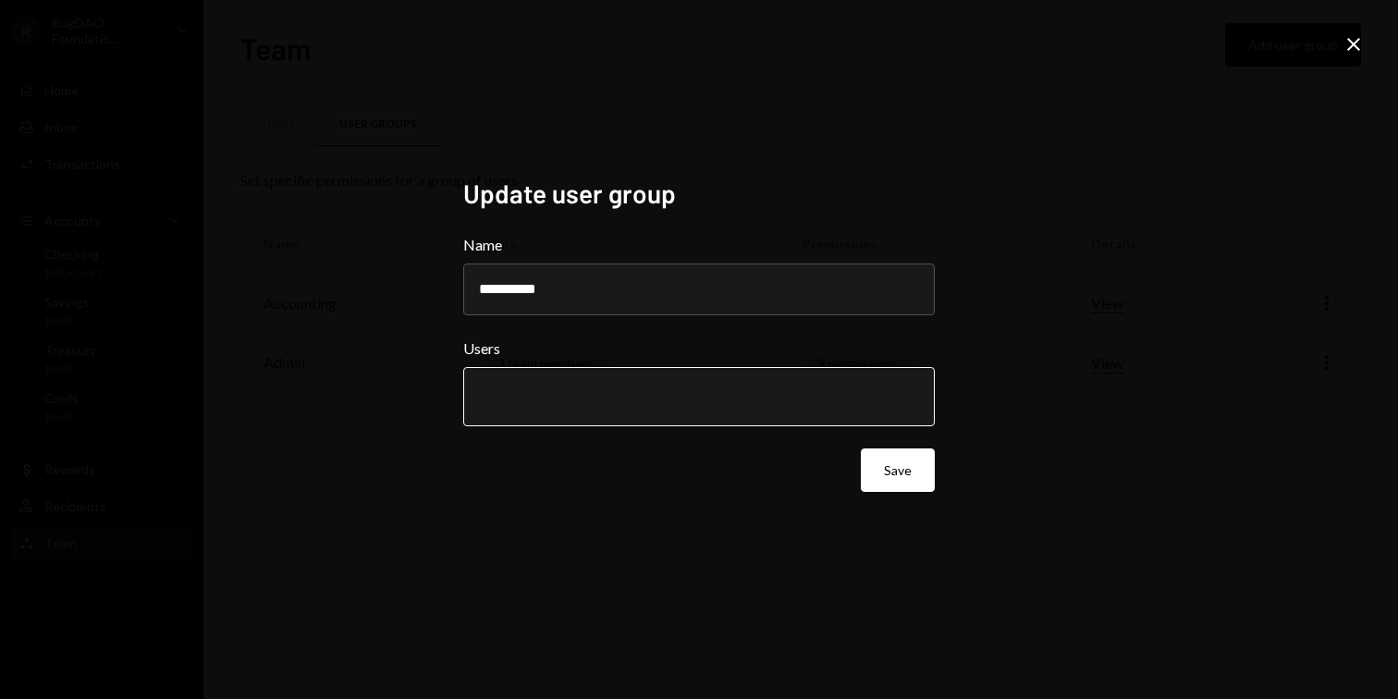
click at [590, 393] on input "text" at bounding box center [699, 396] width 440 height 17
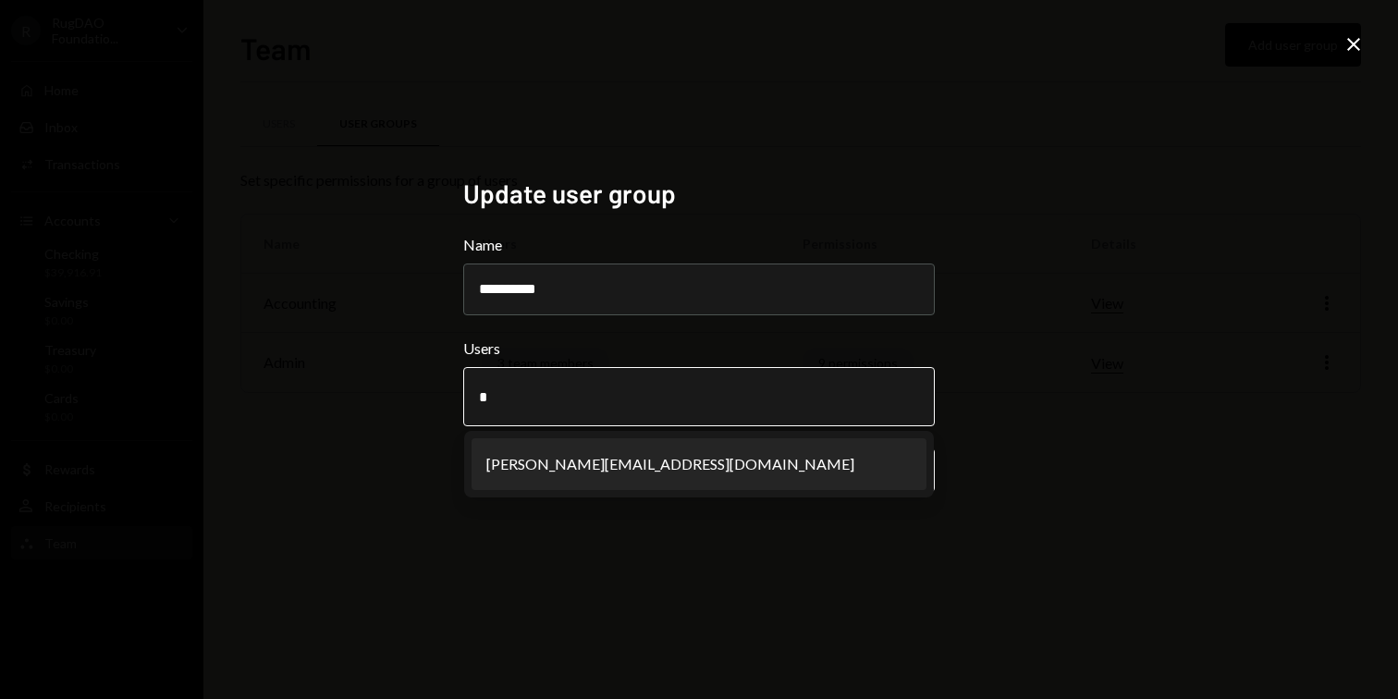
type input "*"
click at [579, 473] on li "[PERSON_NAME][EMAIL_ADDRESS][DOMAIN_NAME]" at bounding box center [698, 464] width 455 height 52
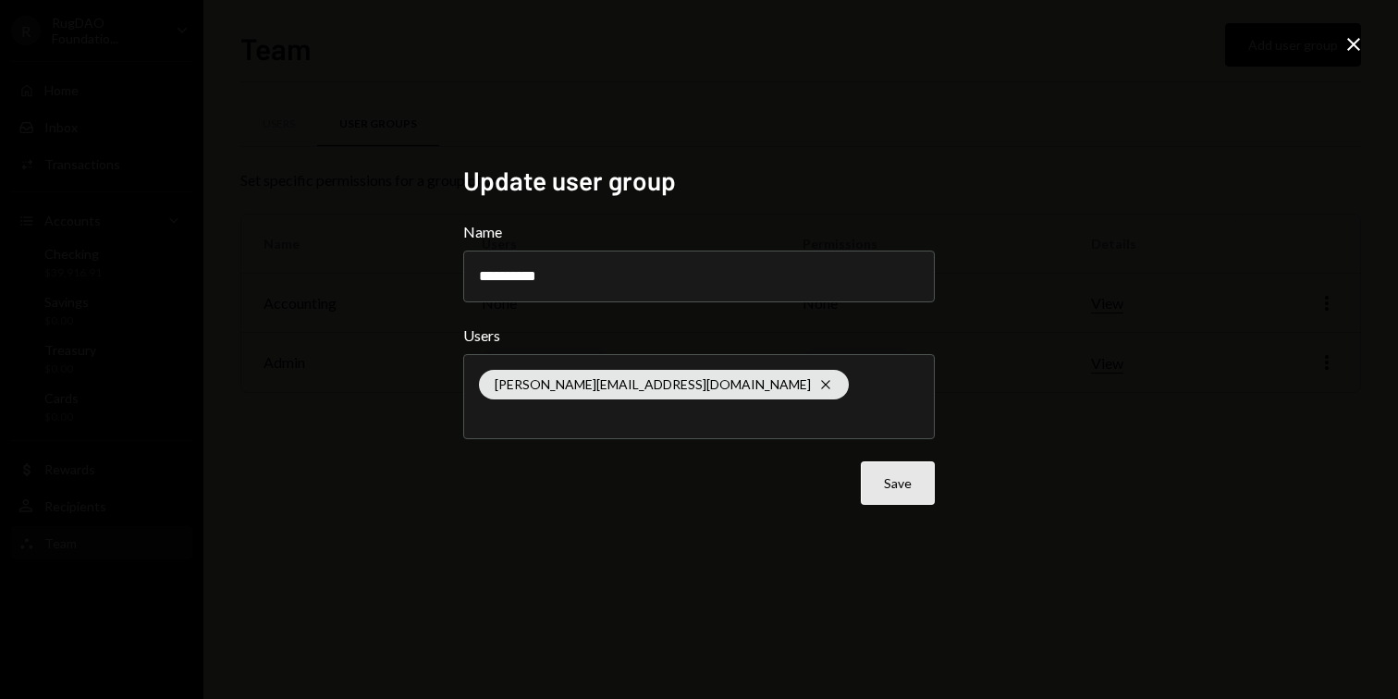
click at [894, 495] on button "Save" at bounding box center [898, 482] width 74 height 43
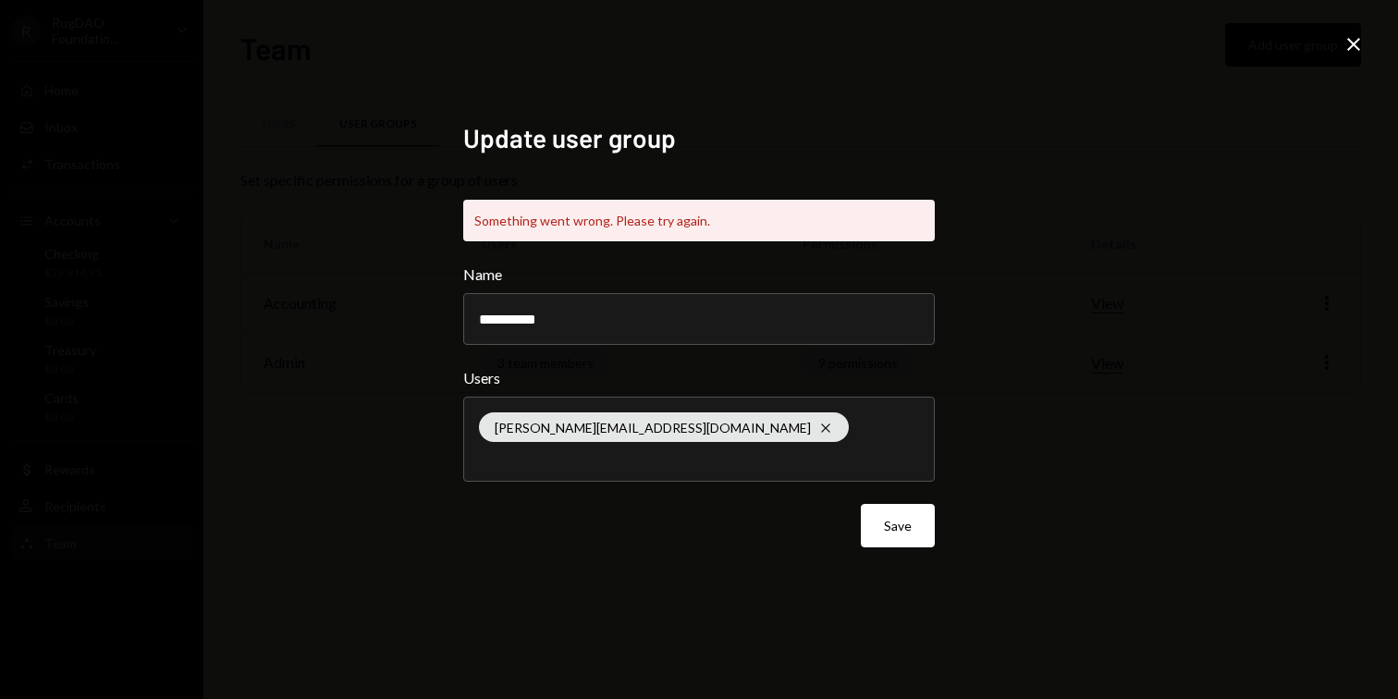
click at [1357, 46] on icon "Close" at bounding box center [1353, 44] width 22 height 22
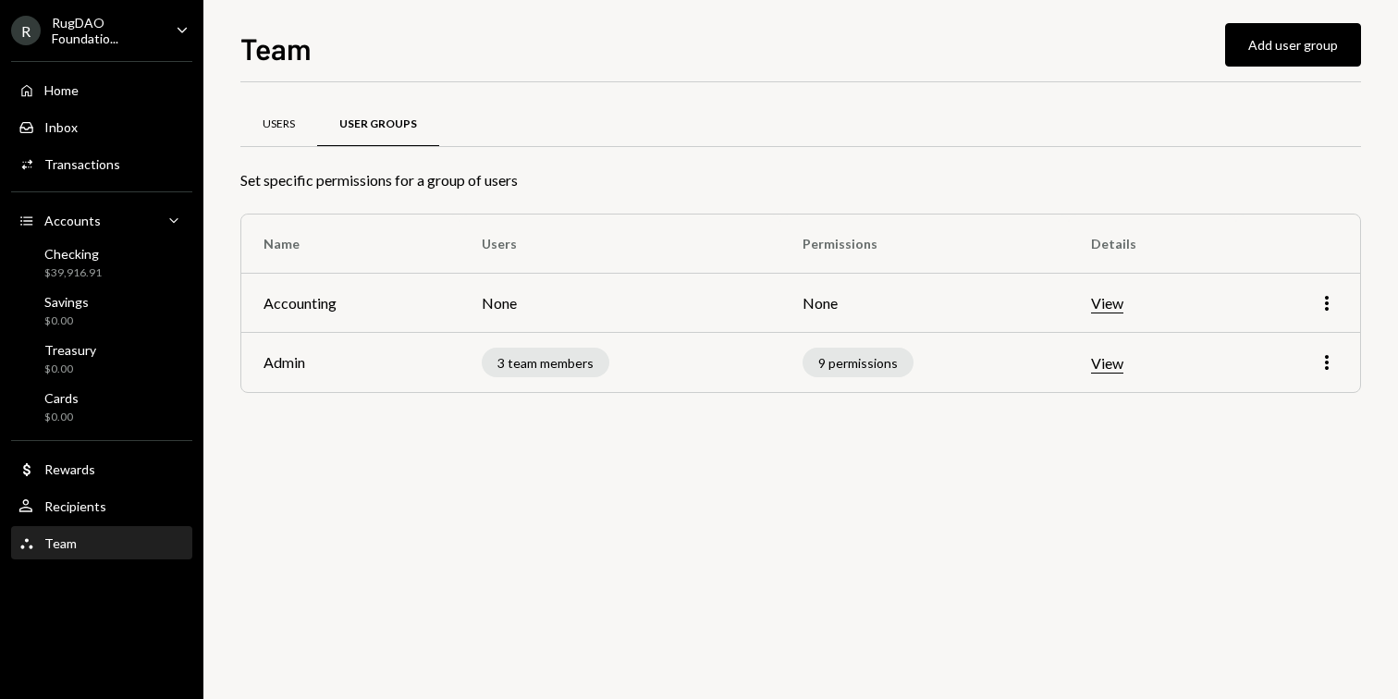
click at [290, 120] on div "Users" at bounding box center [279, 124] width 32 height 16
